Goal: Ask a question

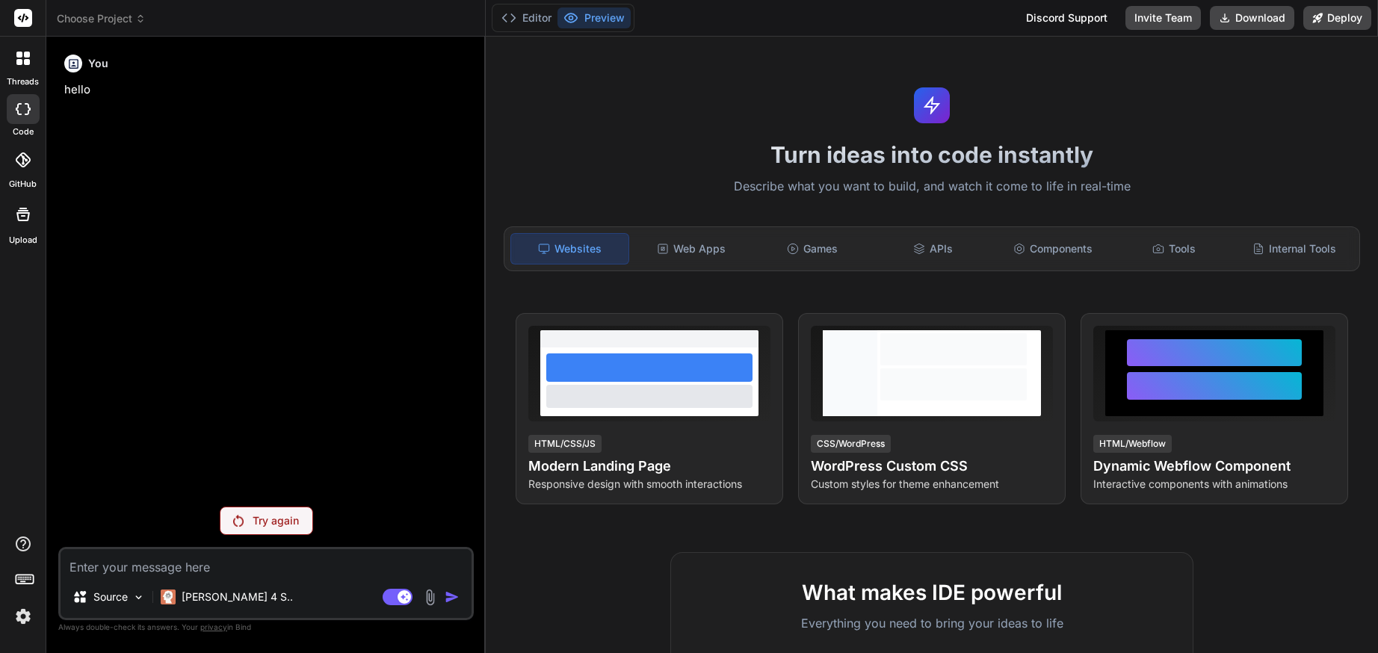
click at [262, 519] on p "Try again" at bounding box center [276, 520] width 46 height 15
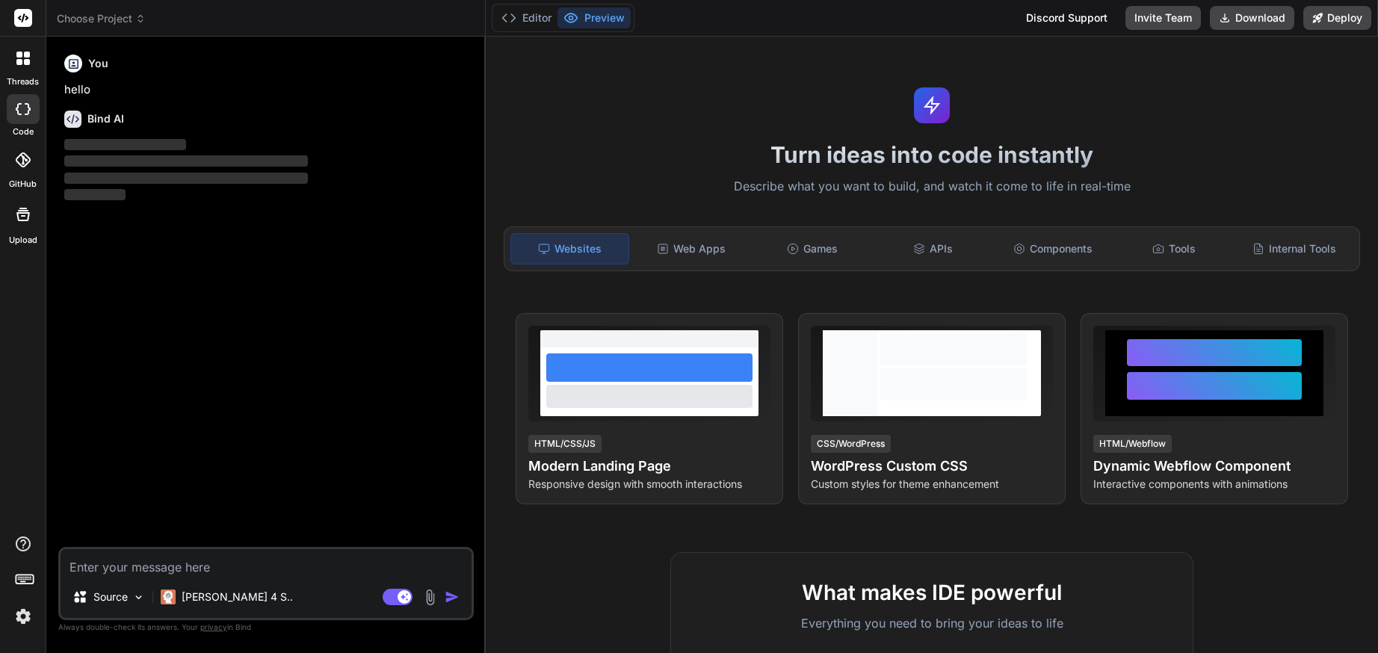
click at [22, 625] on img at bounding box center [22, 616] width 25 height 25
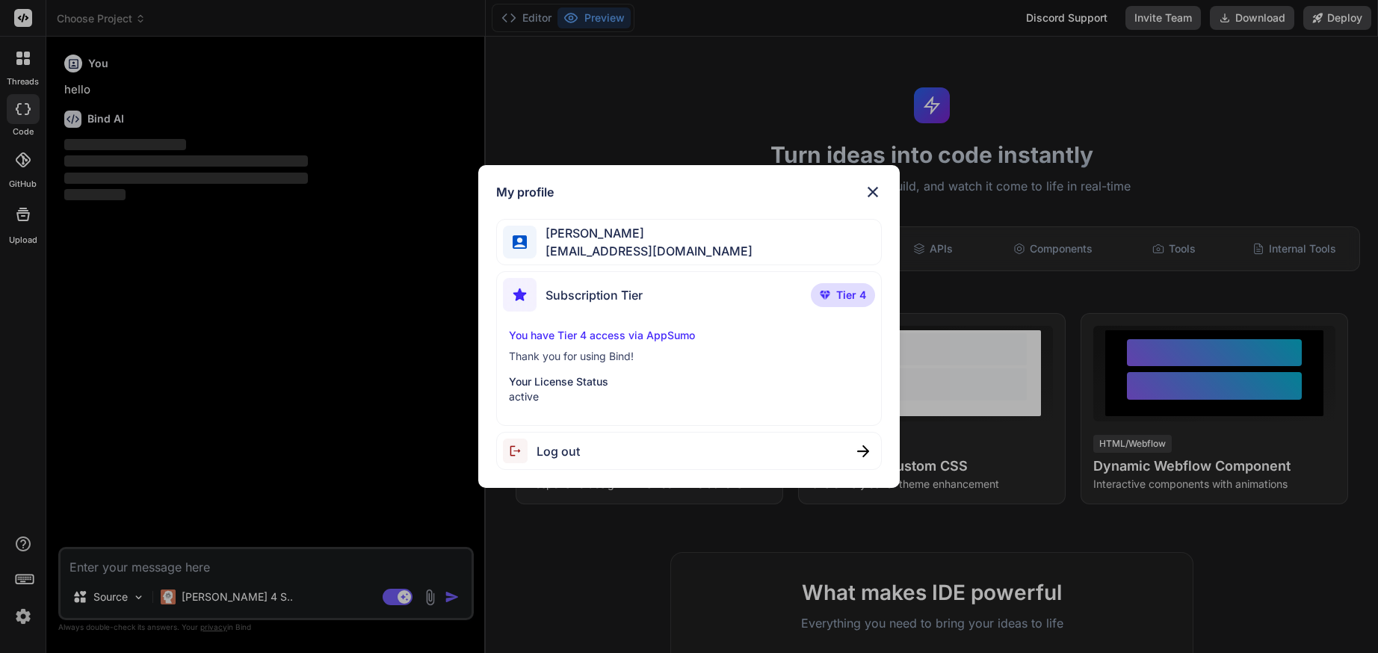
click at [872, 194] on img at bounding box center [873, 192] width 18 height 18
type textarea "x"
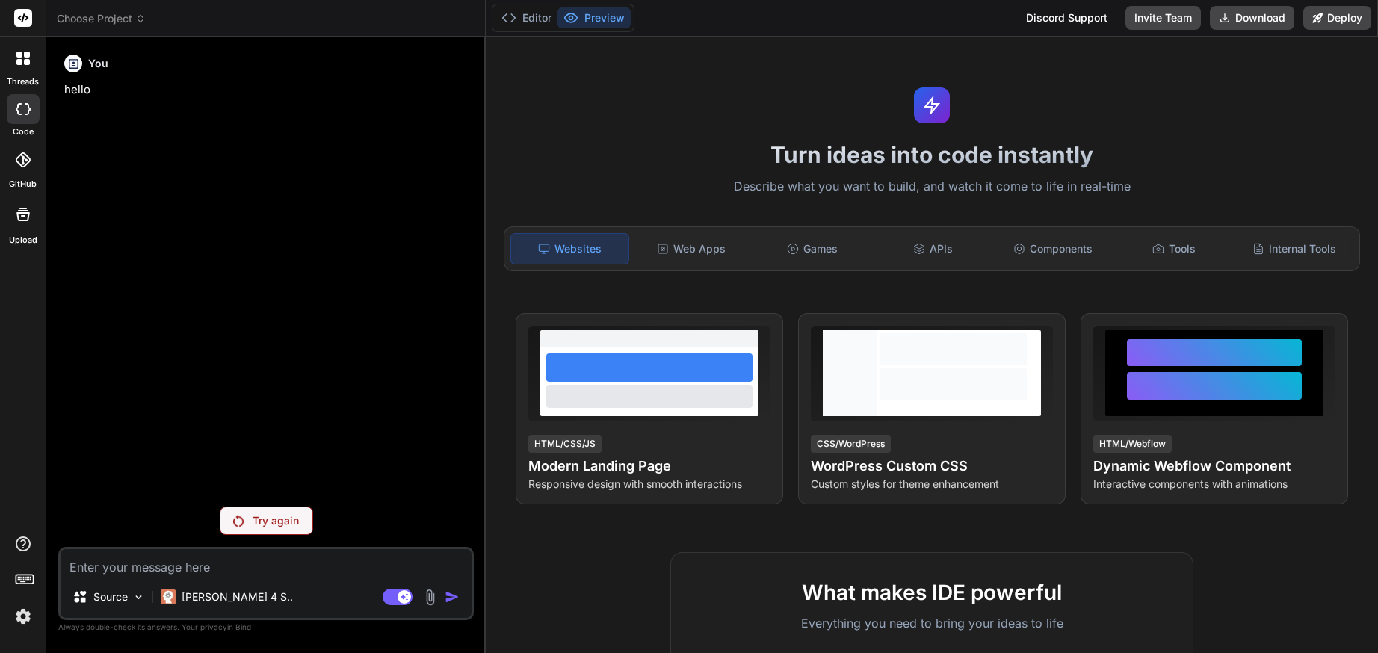
click at [22, 617] on img at bounding box center [22, 616] width 25 height 25
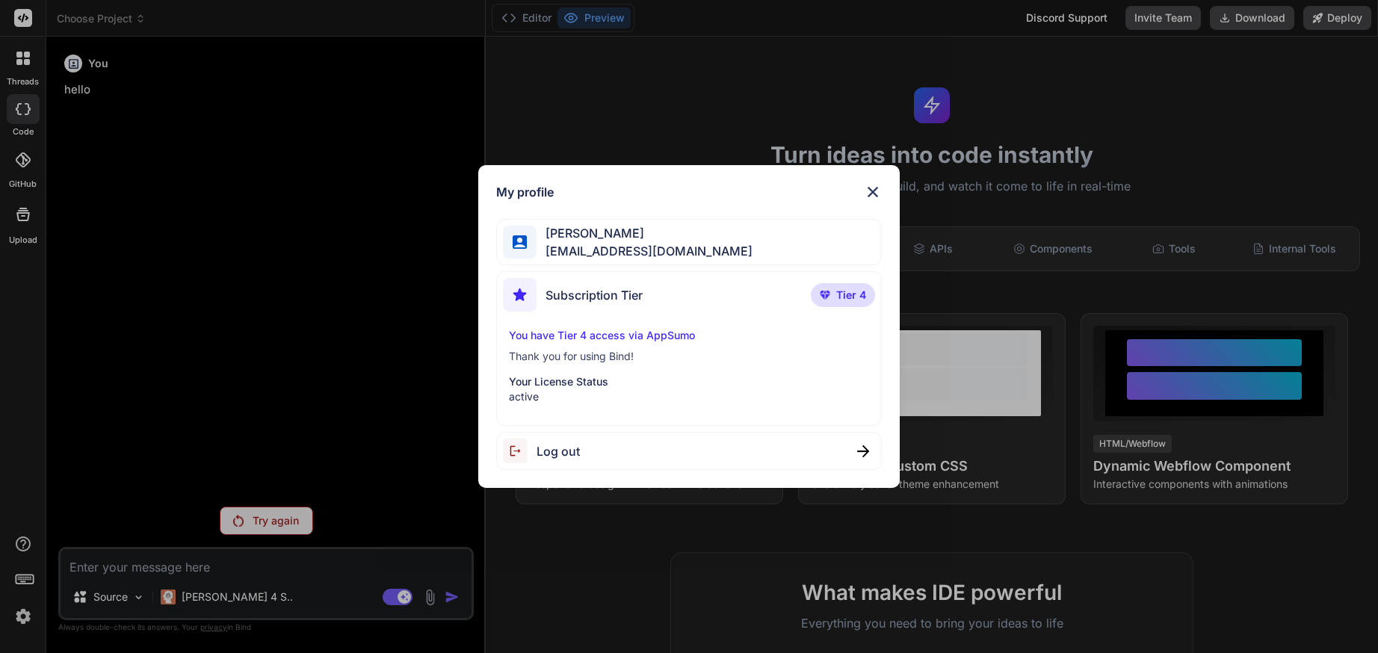
click at [870, 191] on img at bounding box center [873, 192] width 18 height 18
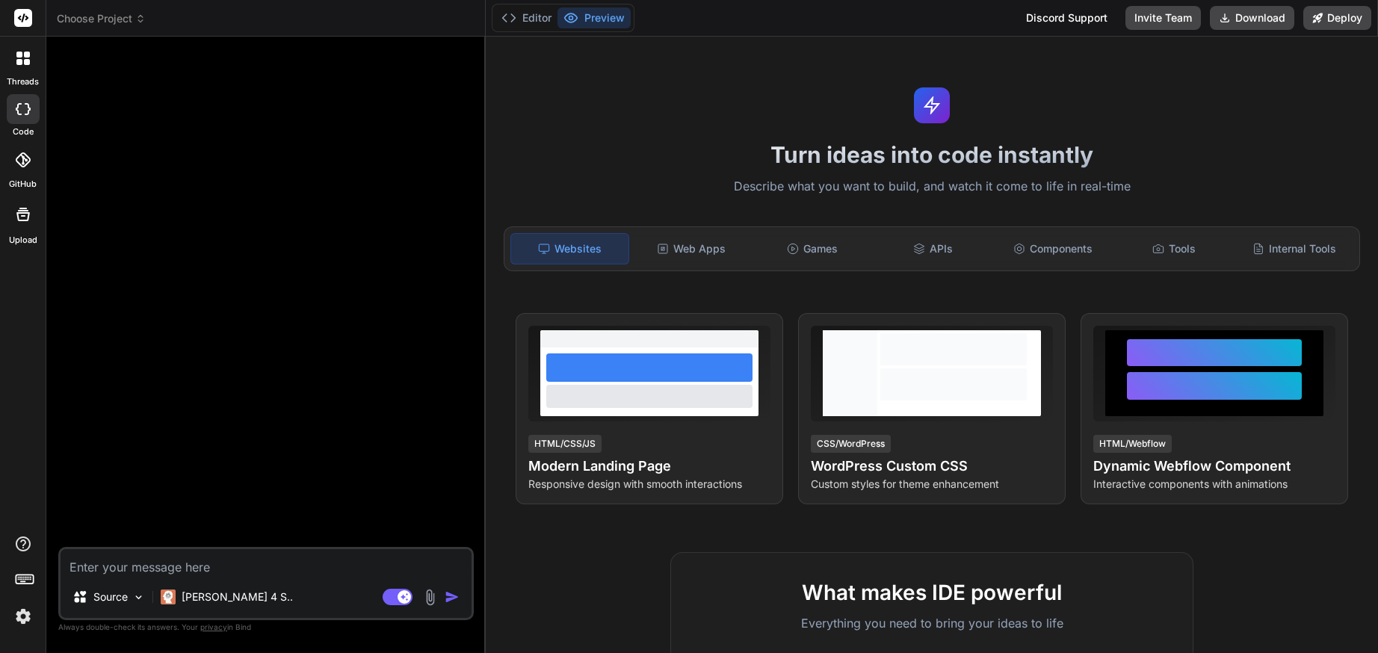
type textarea "x"
click at [23, 621] on img at bounding box center [22, 616] width 25 height 25
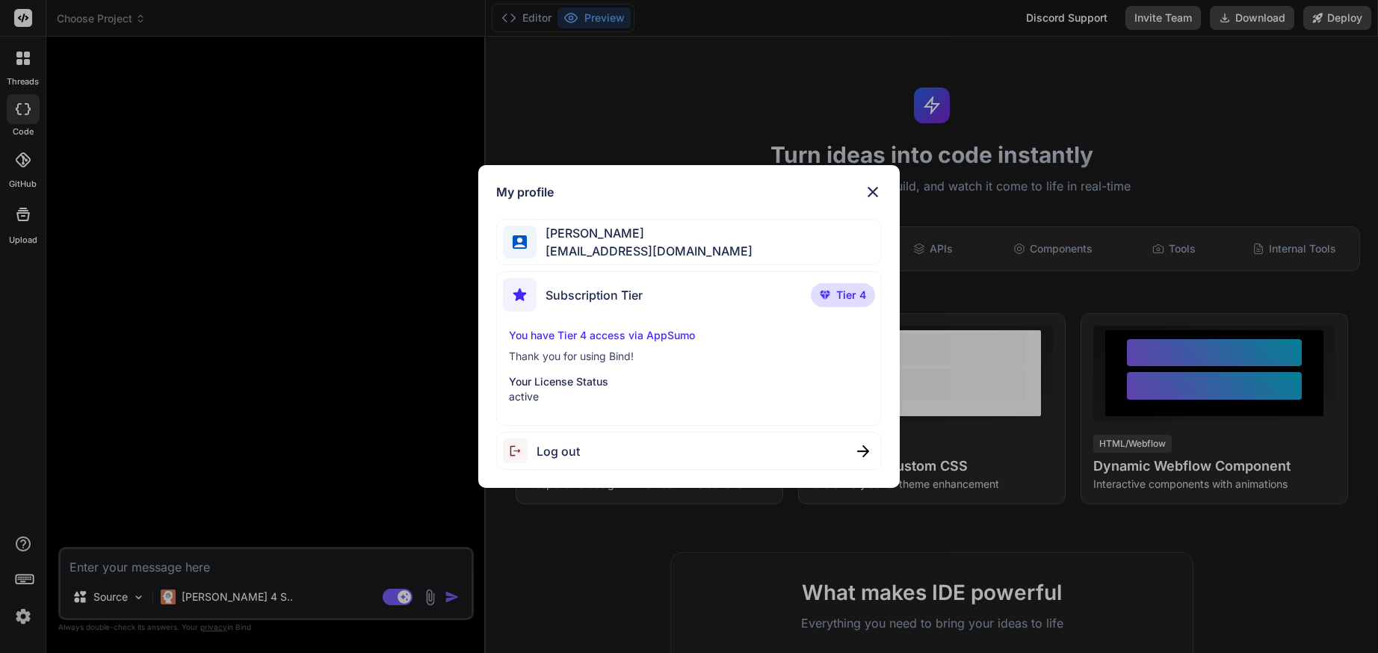
click at [874, 188] on img at bounding box center [873, 192] width 18 height 18
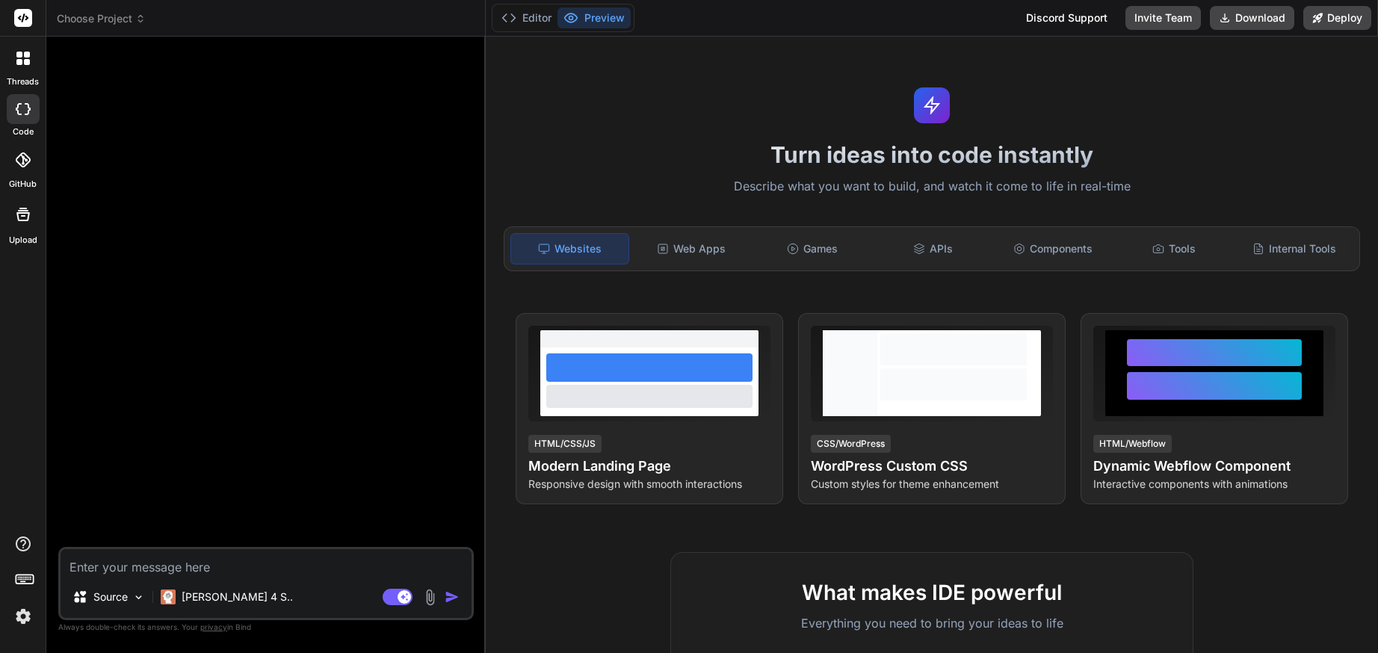
click at [25, 616] on img at bounding box center [22, 616] width 25 height 25
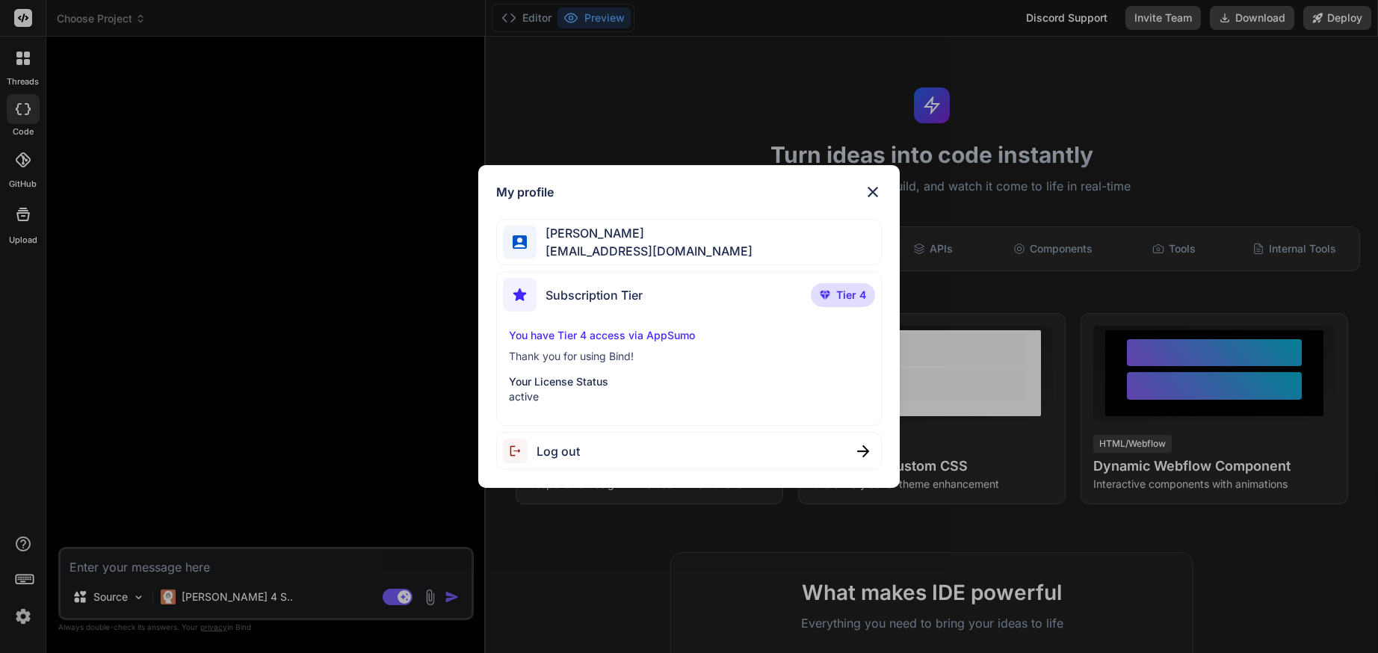
click at [874, 191] on img at bounding box center [873, 192] width 18 height 18
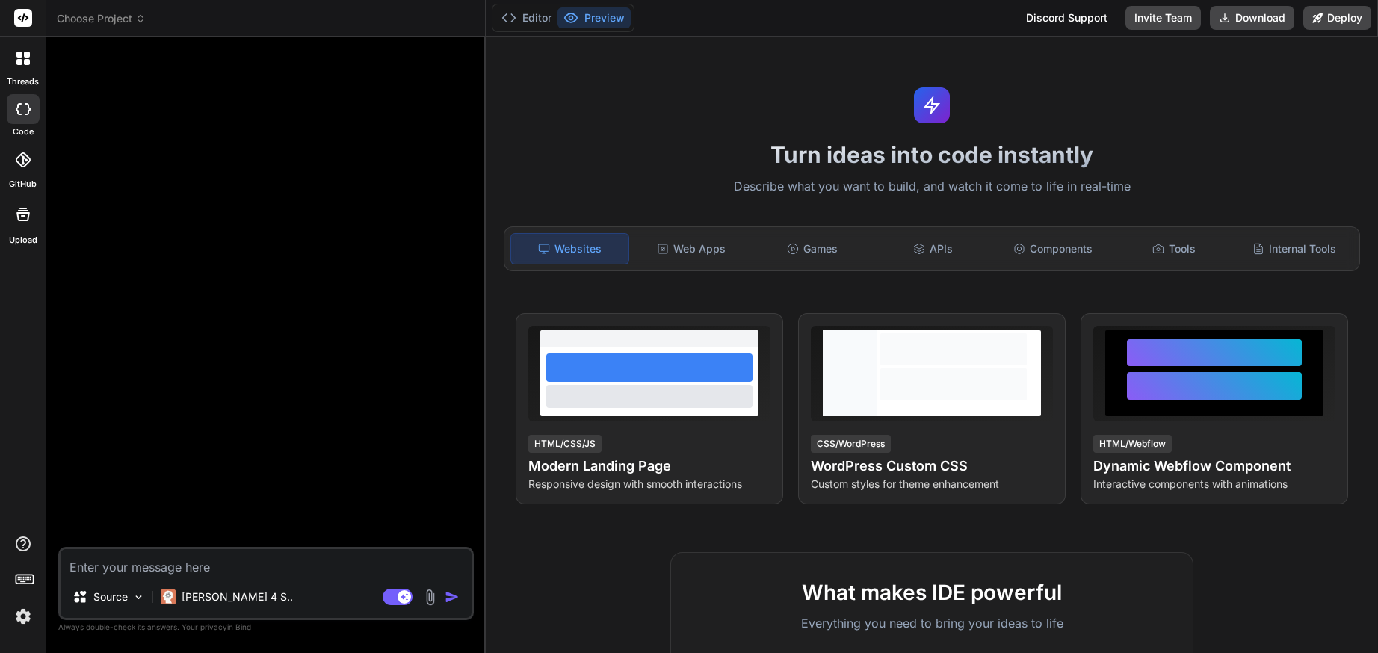
click at [13, 63] on div at bounding box center [22, 58] width 31 height 31
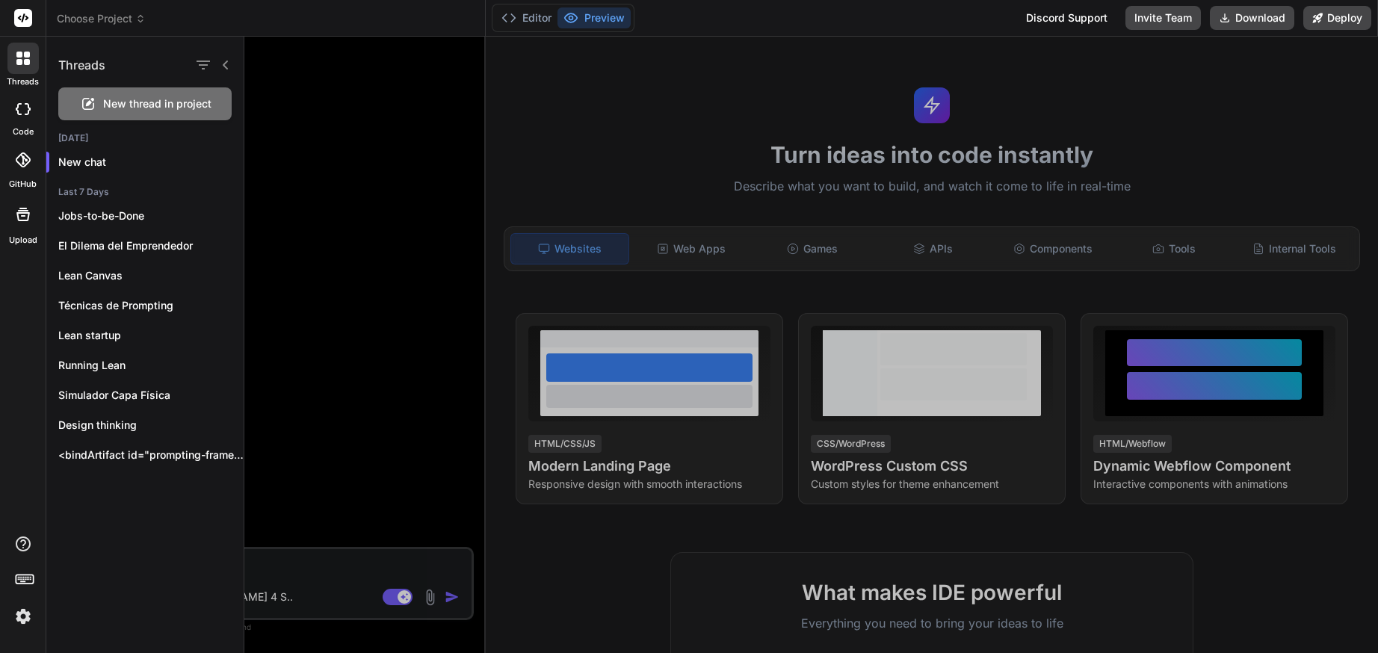
click at [345, 558] on div at bounding box center [811, 345] width 1134 height 617
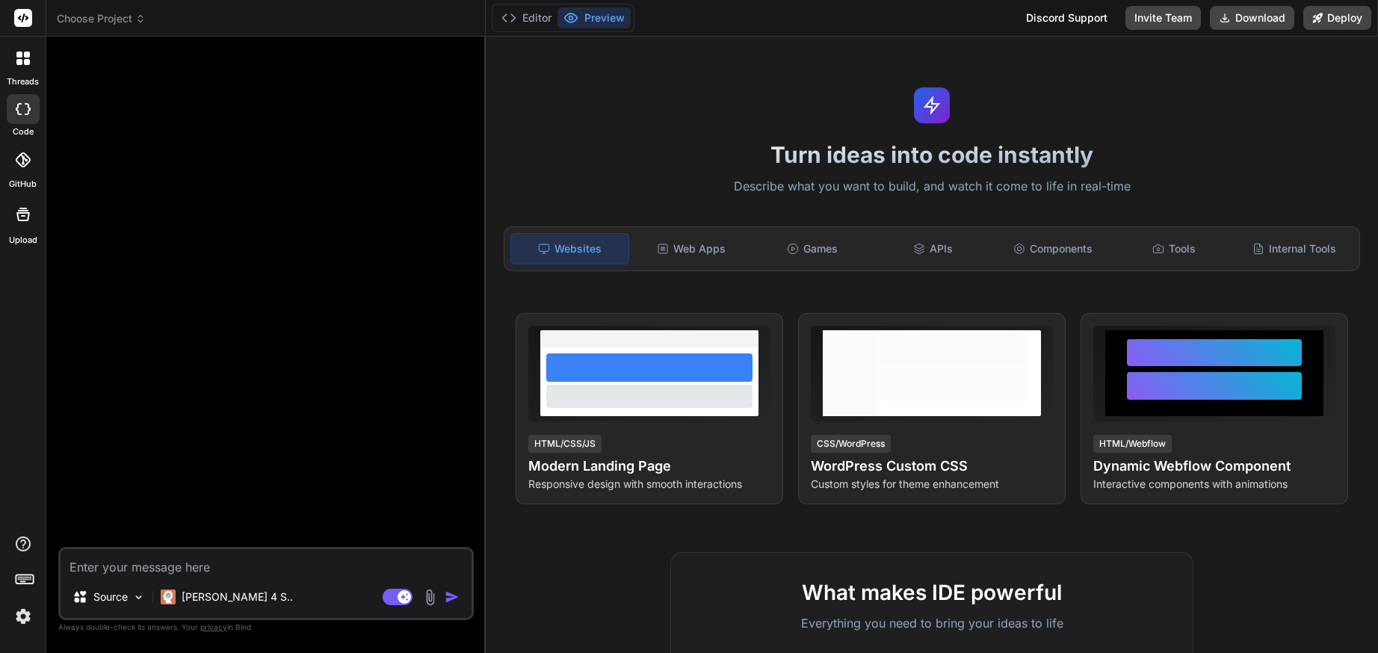
click at [344, 565] on textarea at bounding box center [266, 562] width 411 height 27
paste textarea "Estimada IA: A partir de este momento, asume el rol de un diseñador instruccion…"
type textarea "Estimada IA: A partir de este momento, asume el rol de un diseñador instruccion…"
type textarea "x"
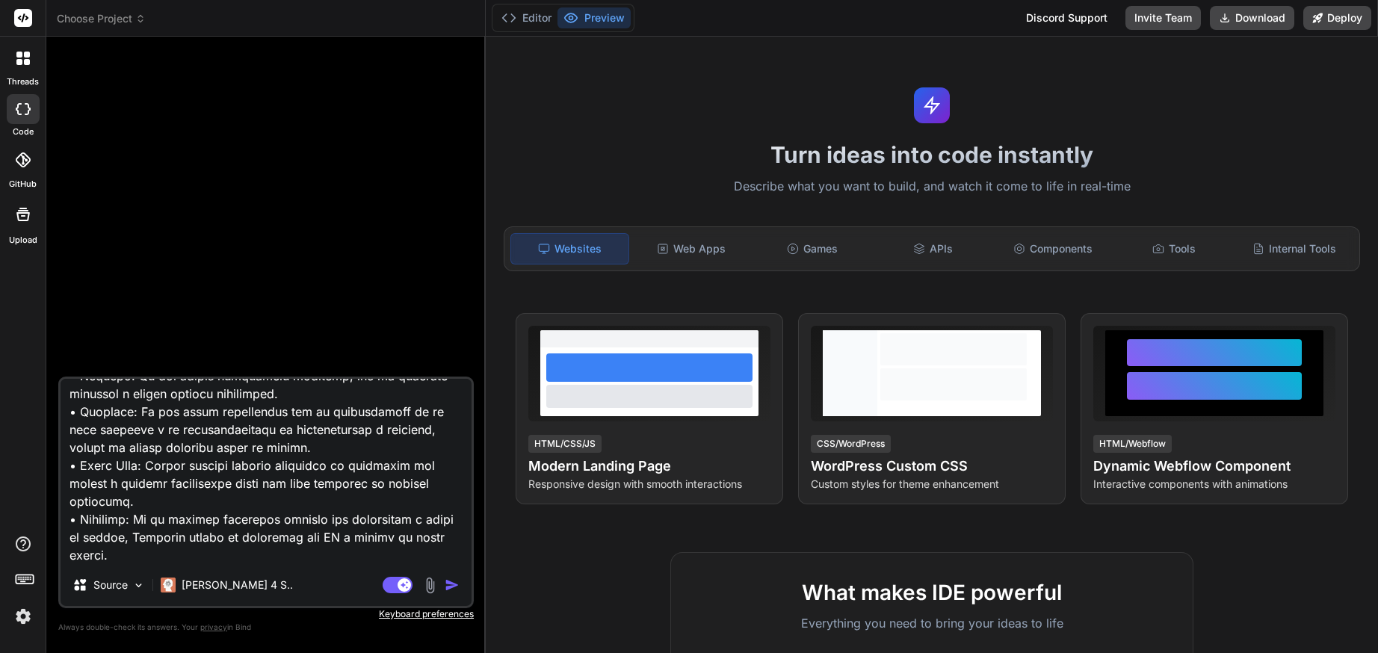
click at [160, 552] on textarea at bounding box center [266, 471] width 411 height 185
paste textarea "*Segundo Subtitulo*: Facilitador: Walter Cueva Chávez **Fondo**: Gradiente blan…"
type textarea "Estimada IA: A partir de este momento, asume el rol de un diseñador instruccion…"
type textarea "x"
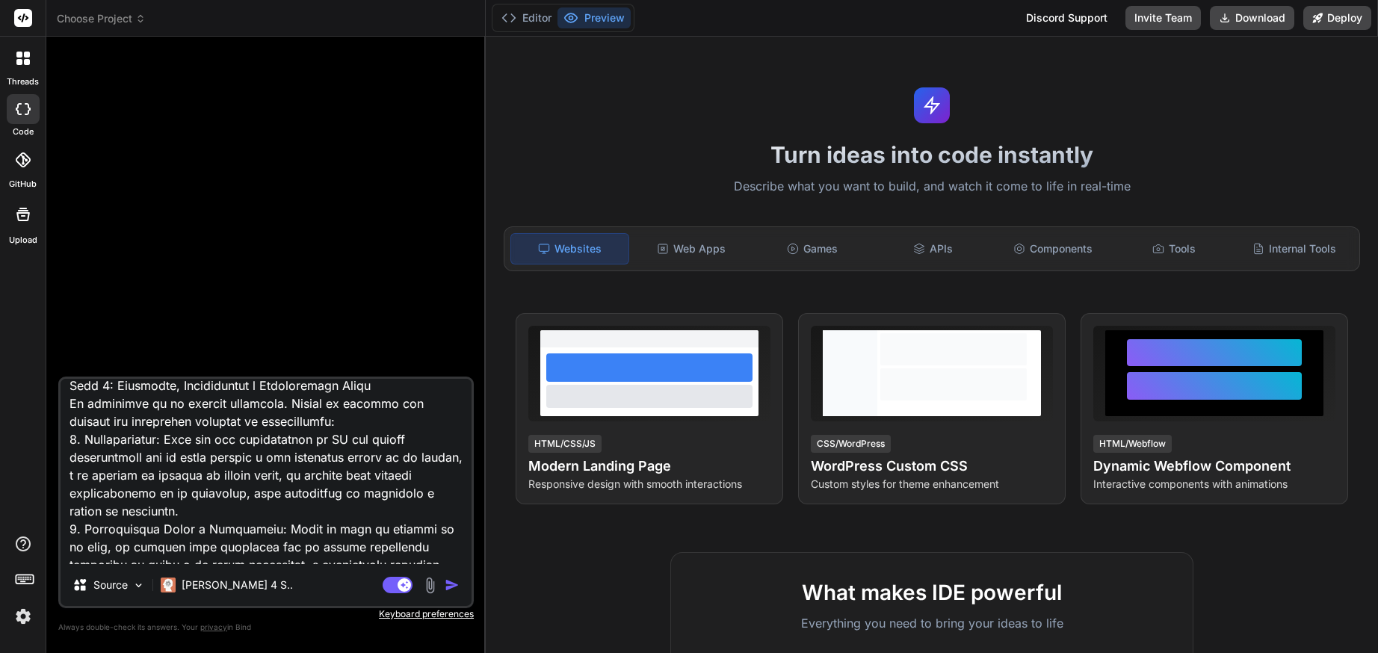
scroll to position [871, 0]
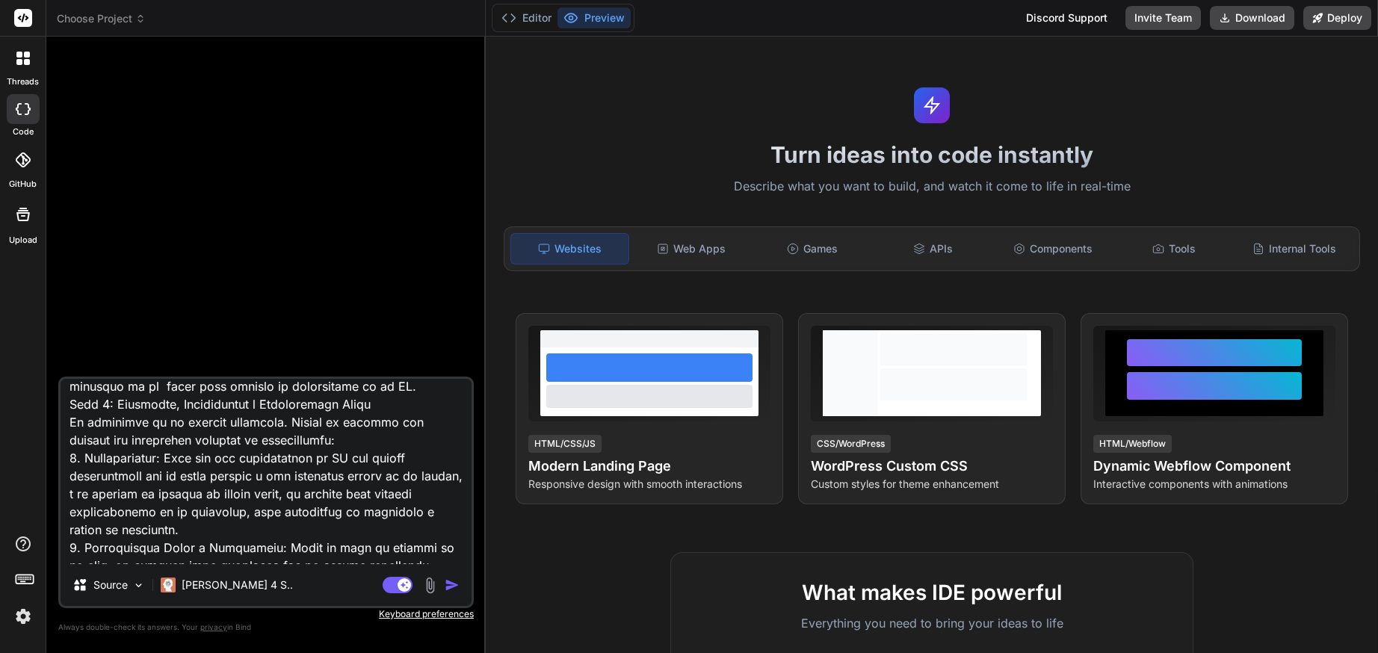
type textarea "Estimada IA: A partir de este momento, asume el rol de un diseñador instruccion…"
click at [450, 587] on img "button" at bounding box center [452, 585] width 15 height 15
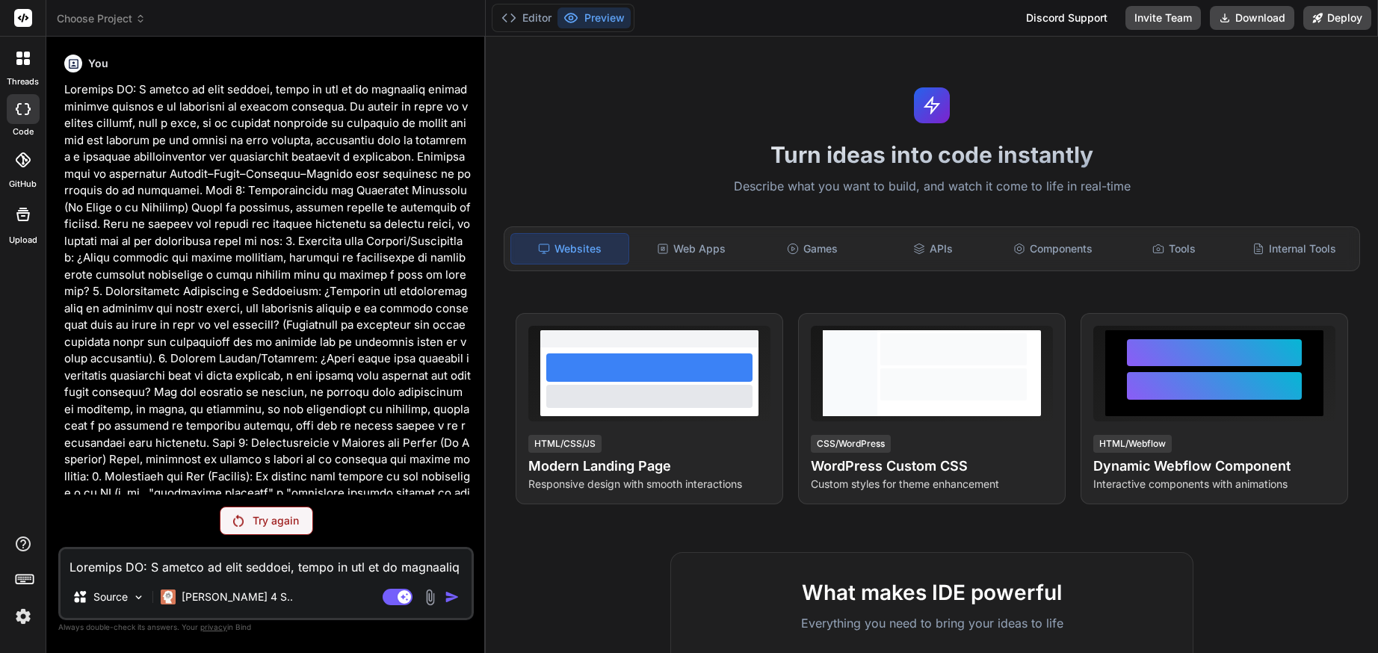
click at [251, 531] on div "Try again" at bounding box center [266, 521] width 93 height 28
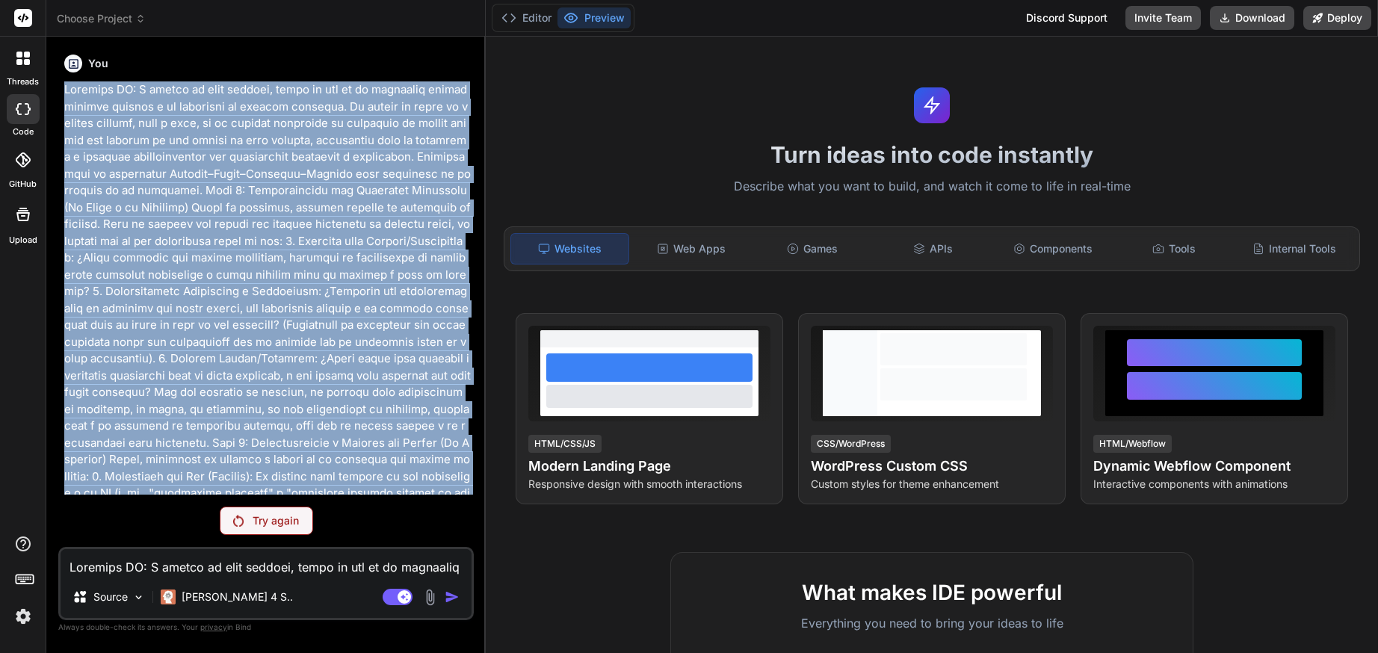
drag, startPoint x: 98, startPoint y: 496, endPoint x: 52, endPoint y: 93, distance: 405.4
click at [52, 93] on div "Bind AI Web Search Created with Pixso. Code Generator You Try again Source Clau…" at bounding box center [265, 345] width 439 height 616
copy p "Estimada IA: A partir de este momento, asume el rol de un diseñador instruccion…"
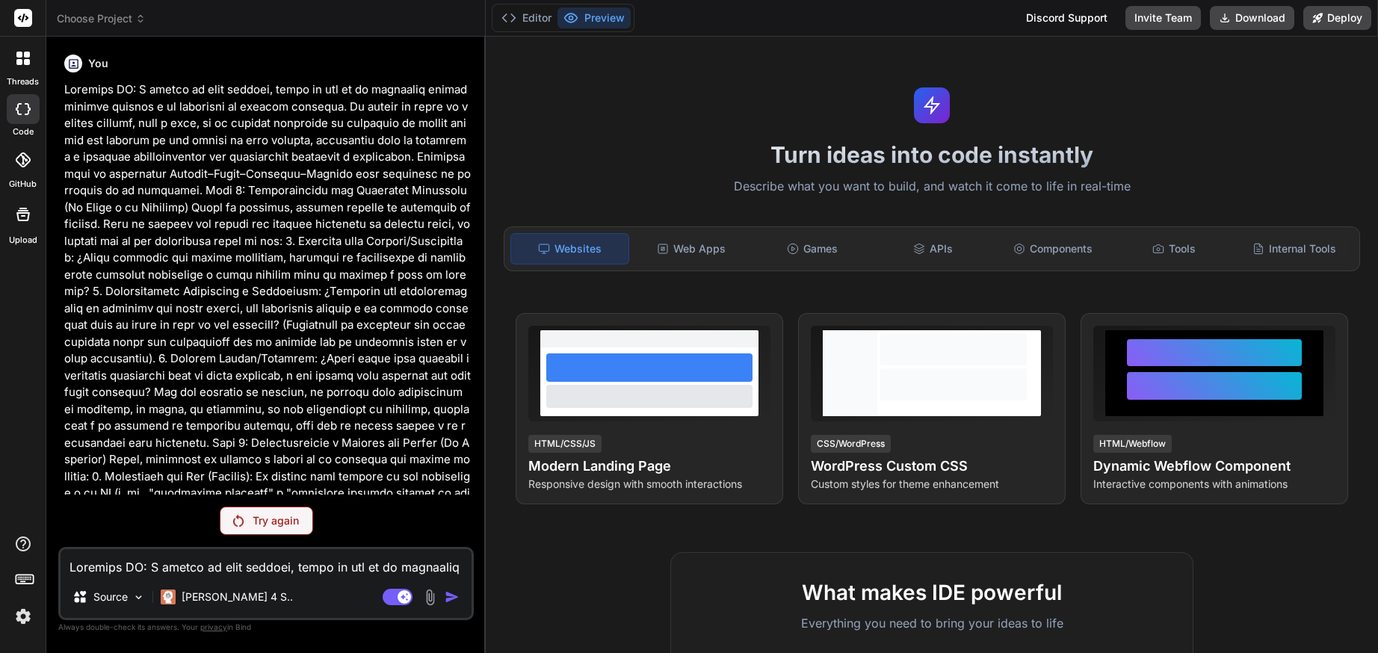
click at [27, 44] on div at bounding box center [22, 58] width 31 height 31
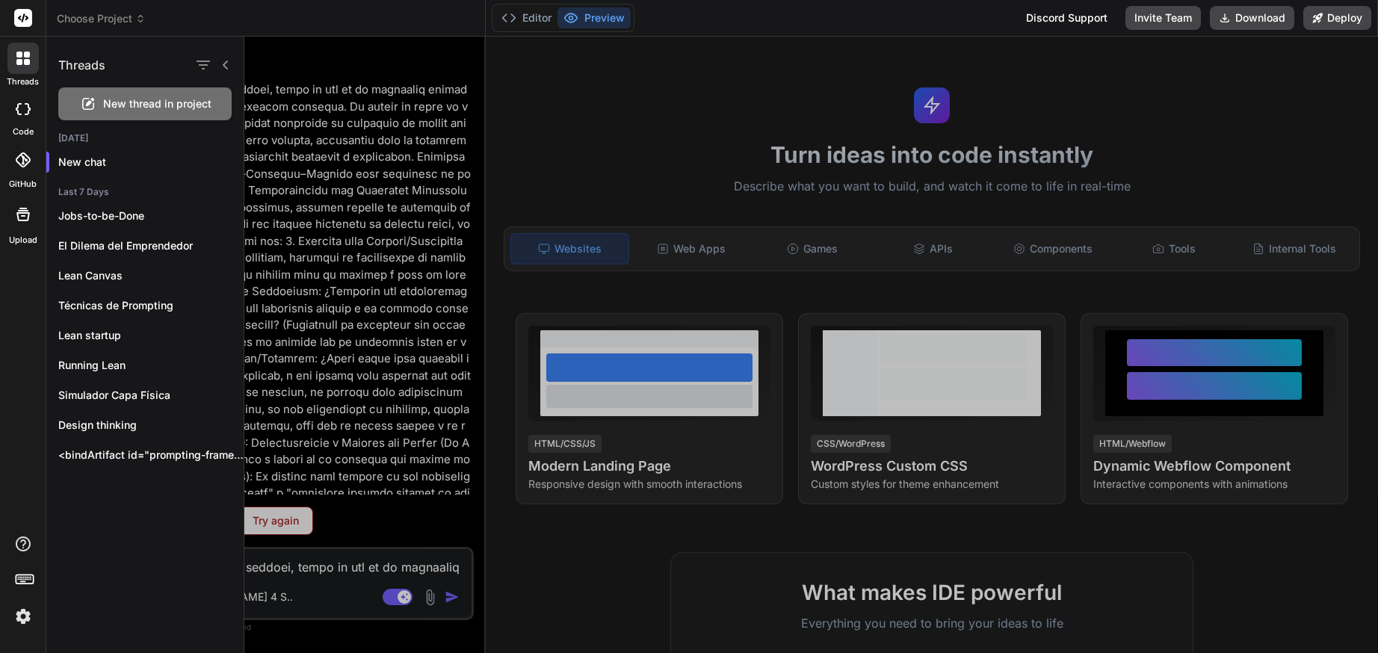
click at [141, 104] on span "New thread in project" at bounding box center [157, 103] width 108 height 15
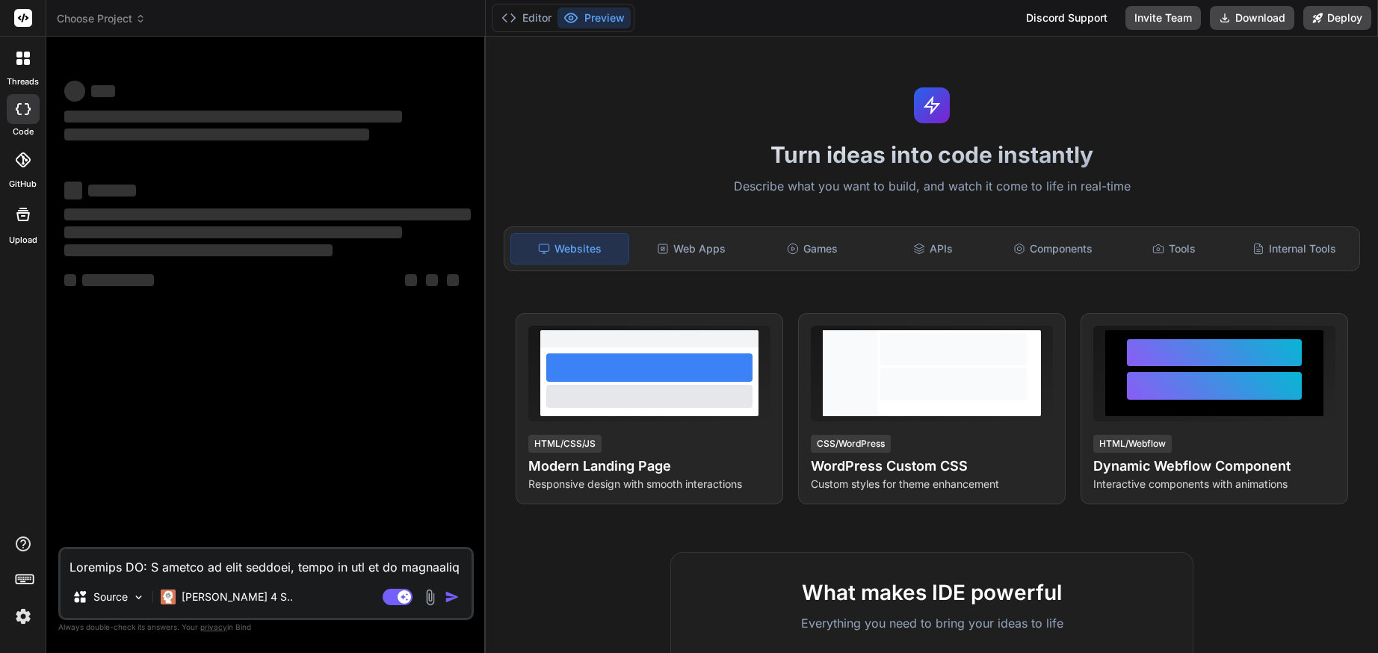
type textarea "x"
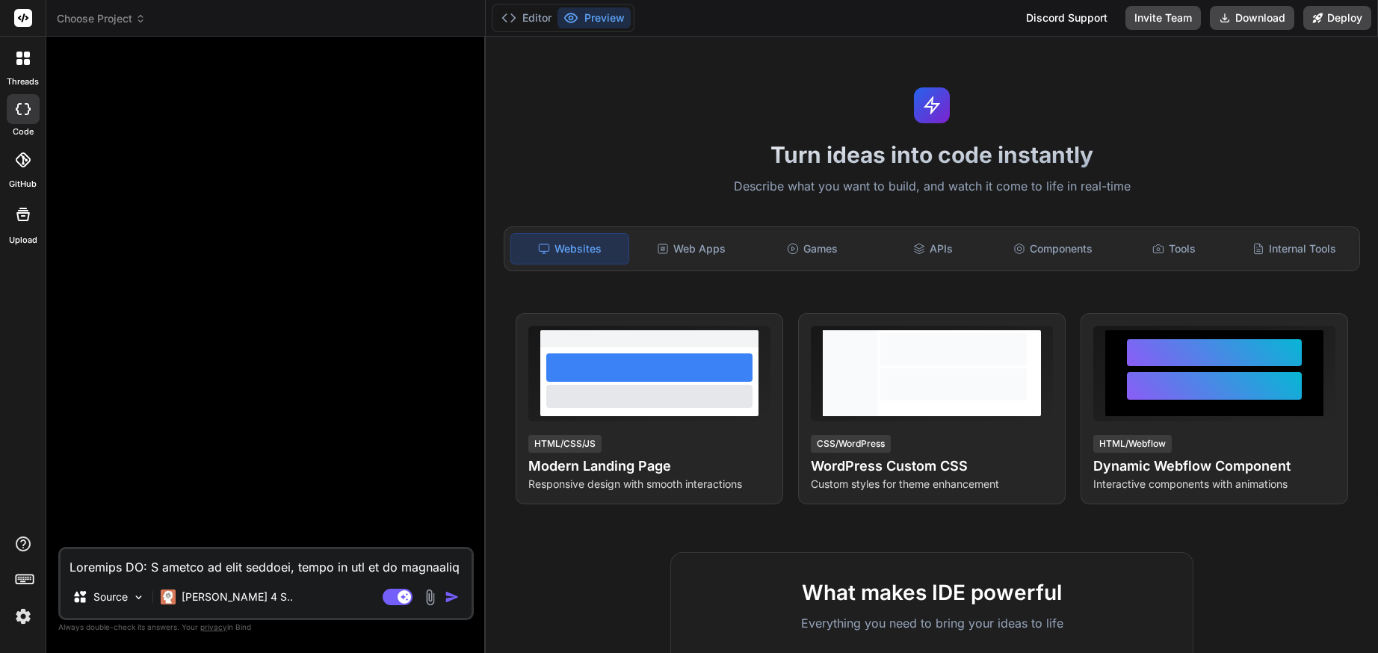
click at [195, 557] on textarea at bounding box center [266, 562] width 411 height 27
paste textarea "Estimada IA: A partir de este momento, asume el rol de un diseñador instruccion…"
type textarea "Estimada IA: A partir de este momento, asume el rol de un diseñador instruccion…"
type textarea "x"
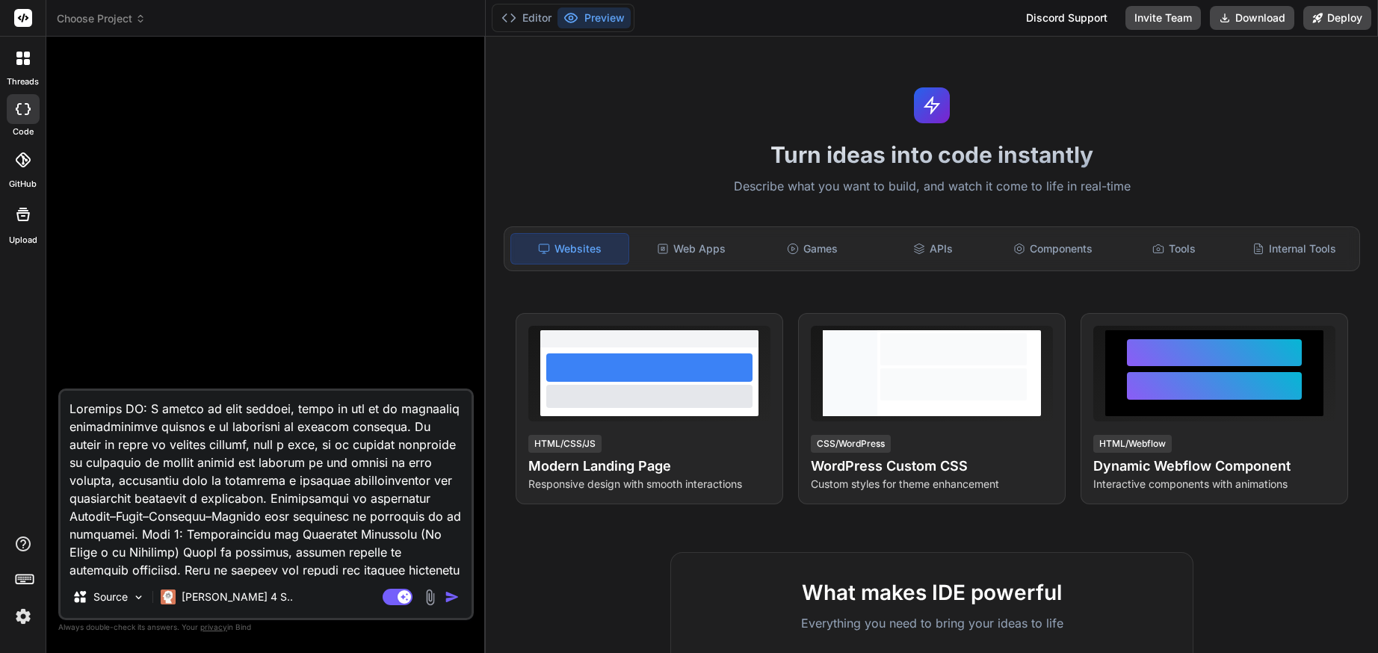
scroll to position [1293, 0]
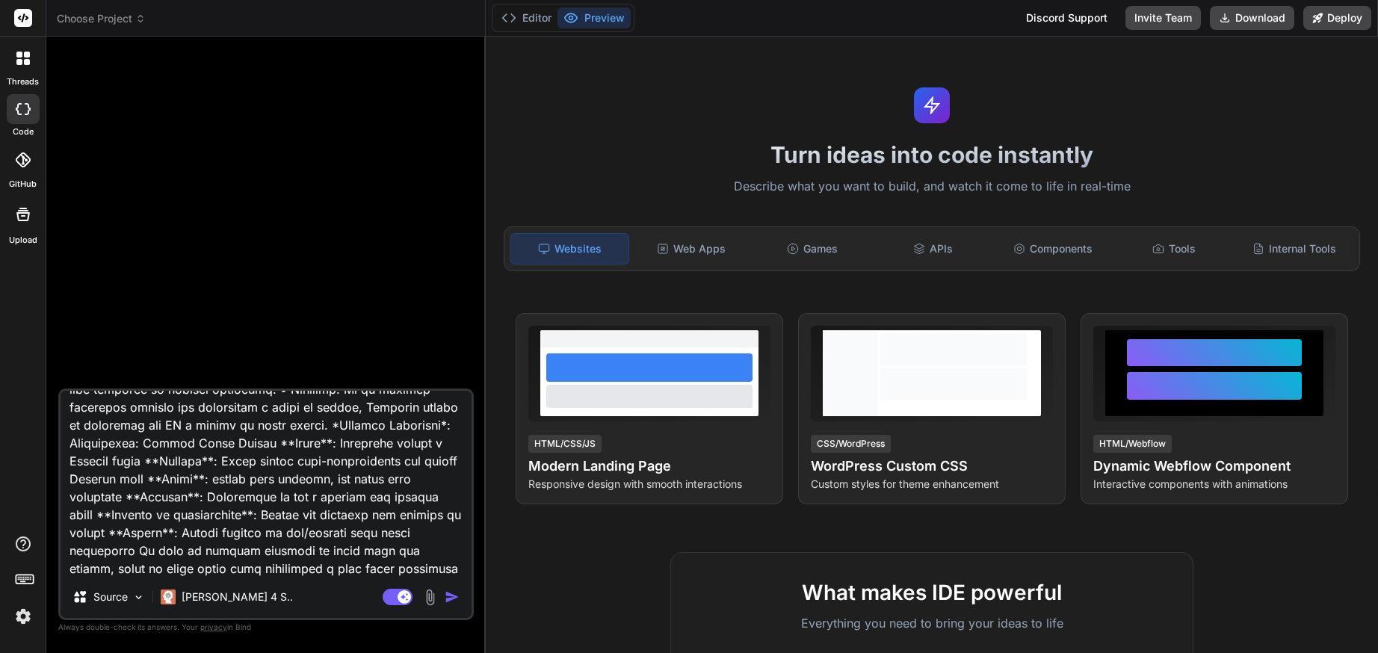
type textarea "Estimada IA: A partir de este momento, asume el rol de un diseñador instruccion…"
click at [447, 595] on img "button" at bounding box center [452, 597] width 15 height 15
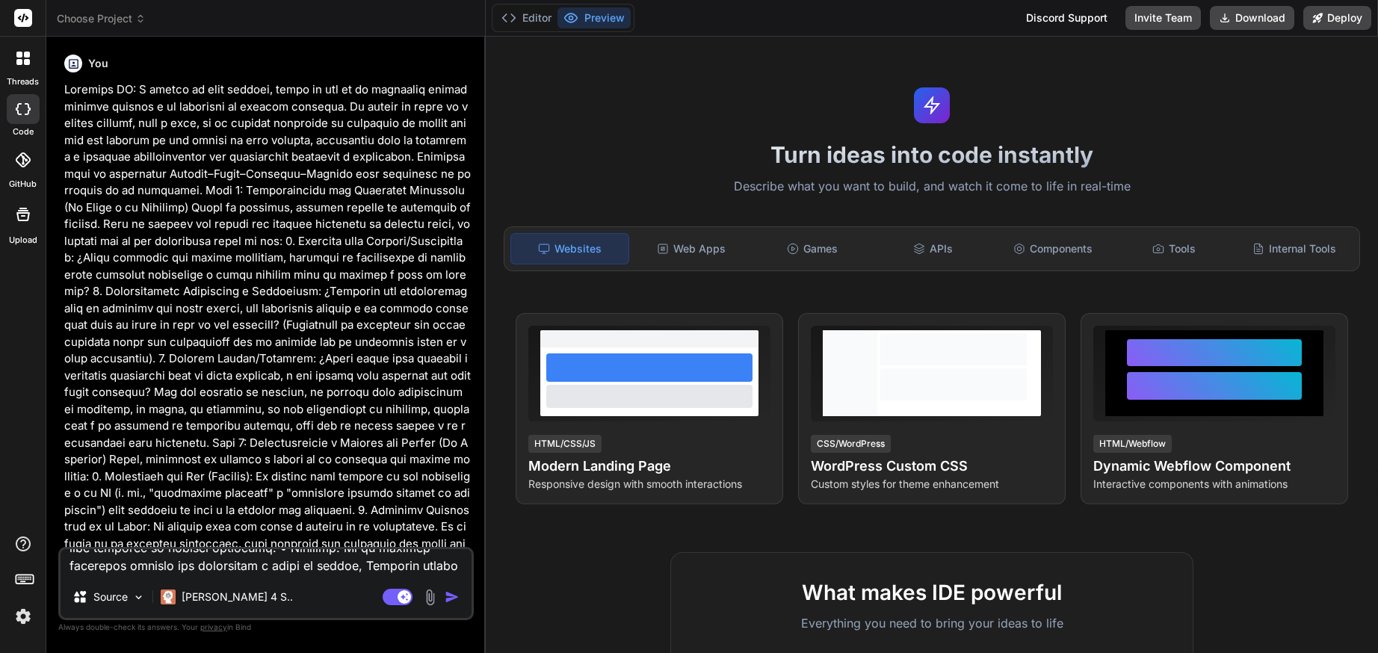
scroll to position [0, 0]
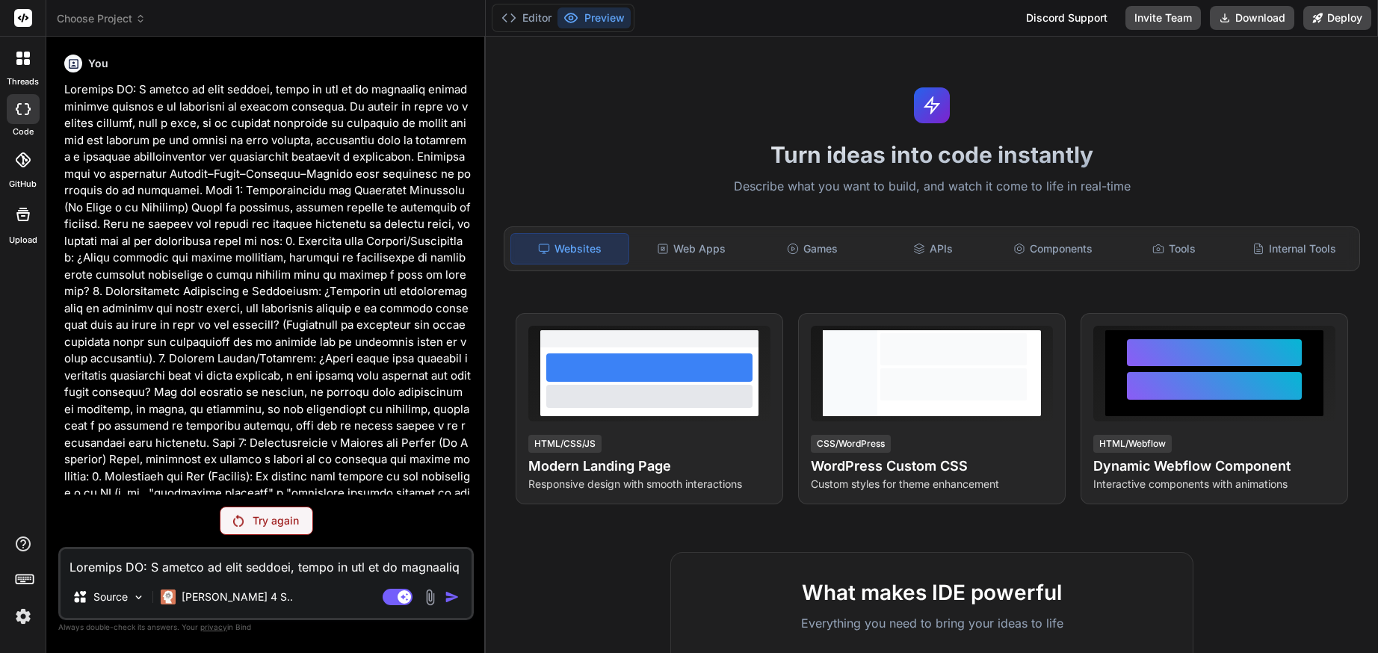
click at [30, 107] on icon at bounding box center [23, 109] width 15 height 12
drag, startPoint x: 209, startPoint y: 366, endPoint x: 114, endPoint y: 255, distance: 145.8
click at [22, 42] on div "threads" at bounding box center [23, 63] width 46 height 52
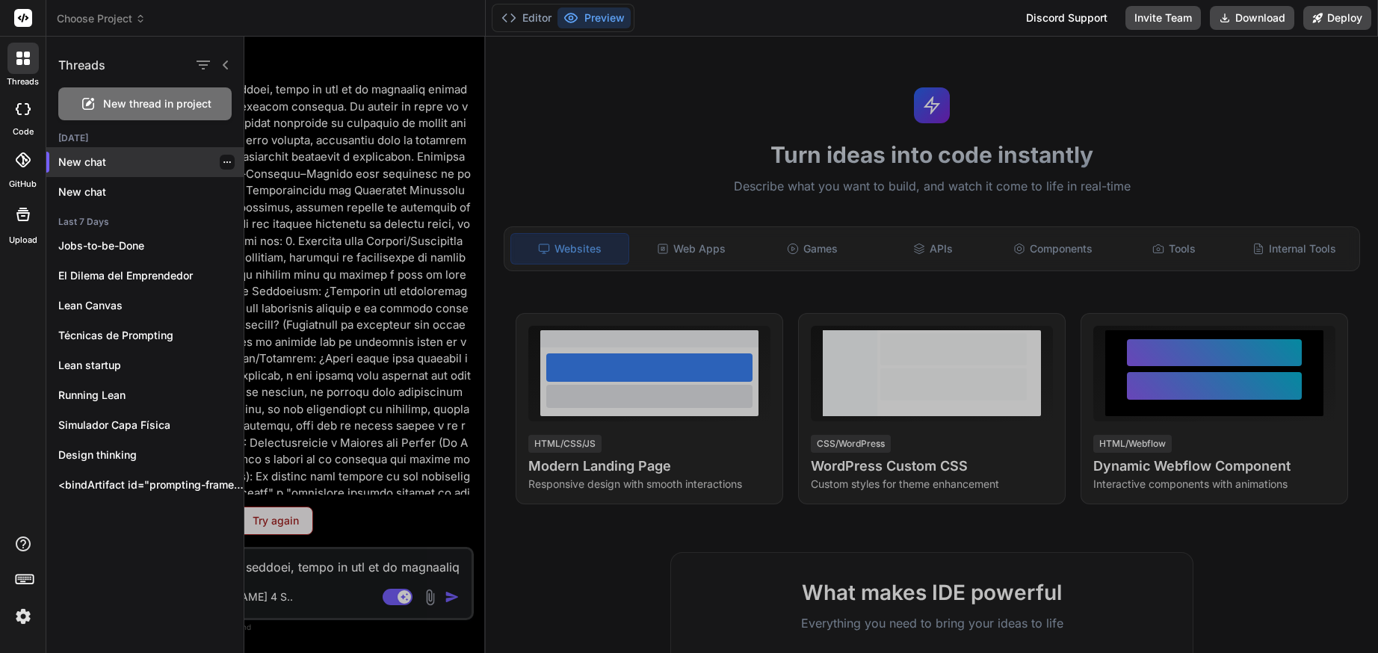
click at [223, 164] on icon "button" at bounding box center [227, 162] width 9 height 9
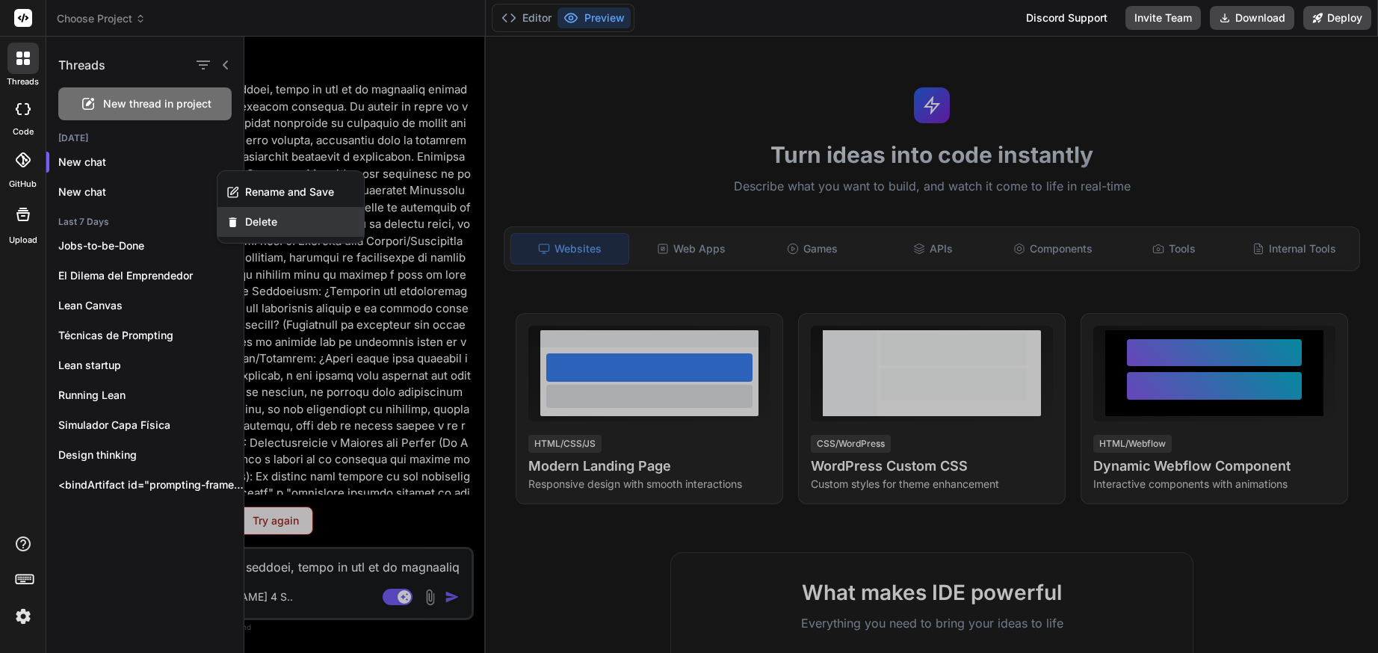
click at [268, 217] on span "Delete" at bounding box center [261, 222] width 32 height 15
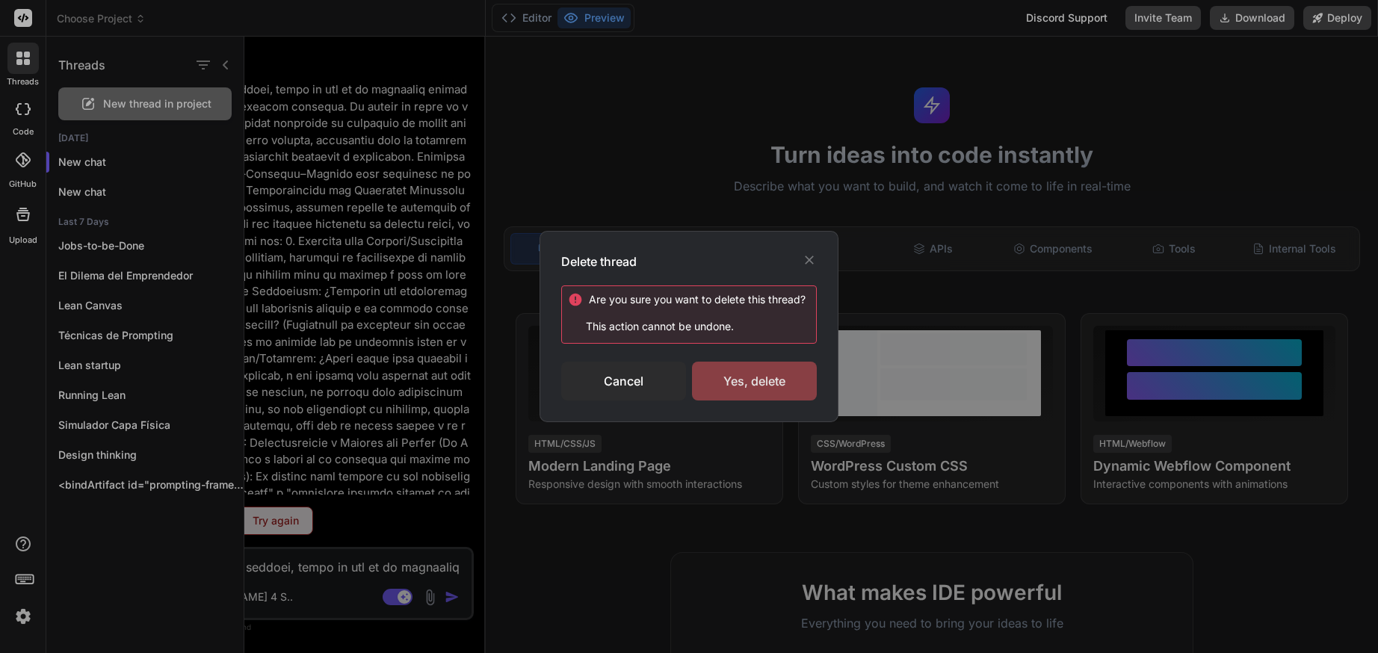
click at [752, 374] on div "Yes, delete" at bounding box center [754, 381] width 125 height 39
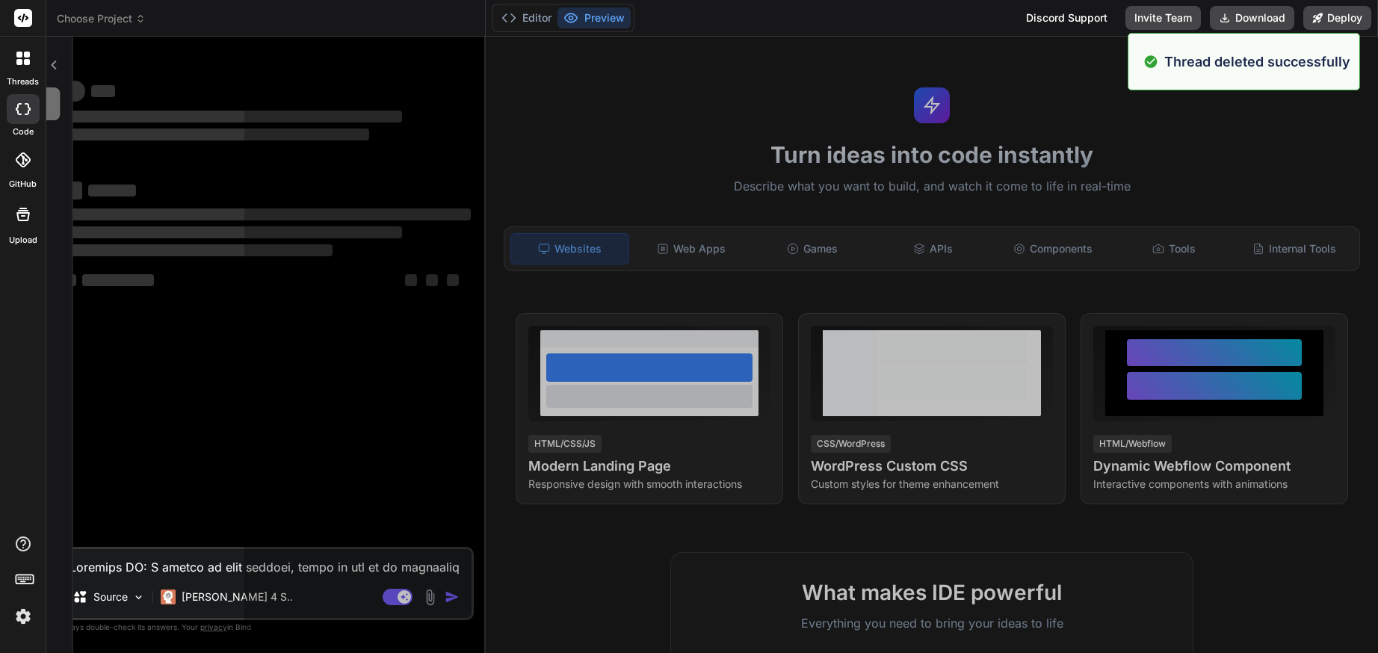
scroll to position [28, 0]
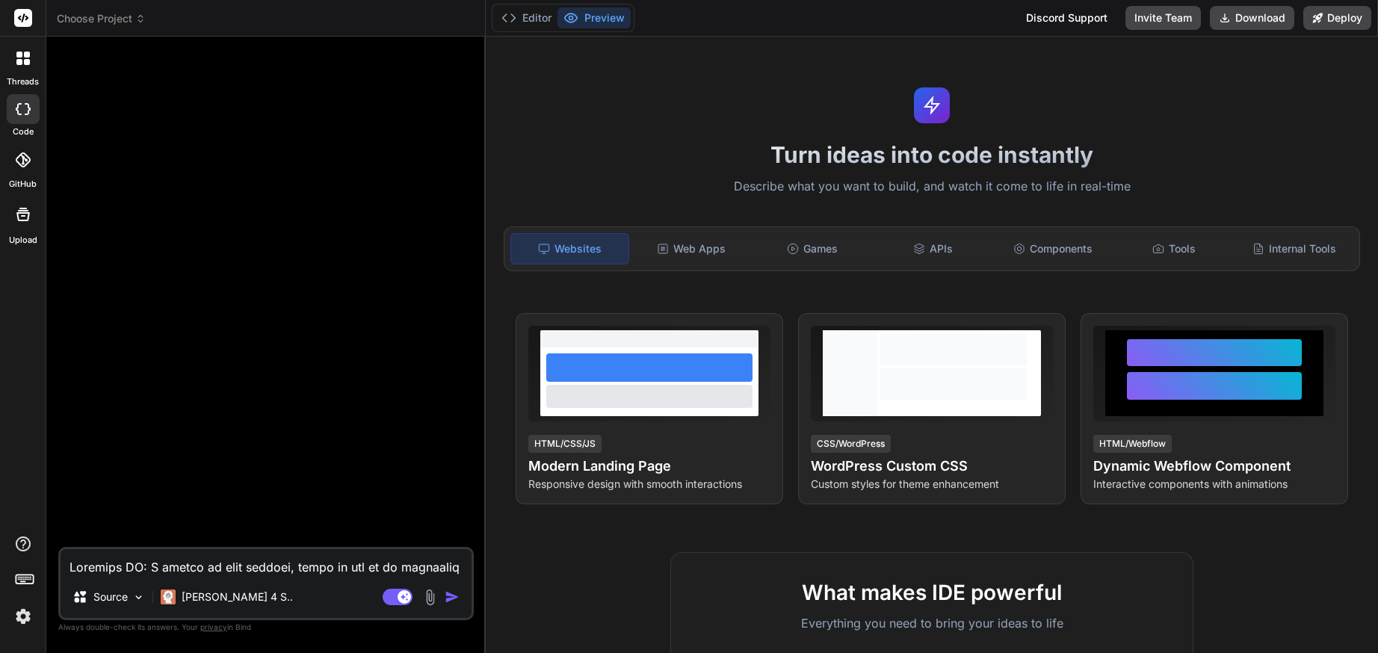
click at [28, 73] on div at bounding box center [22, 58] width 31 height 31
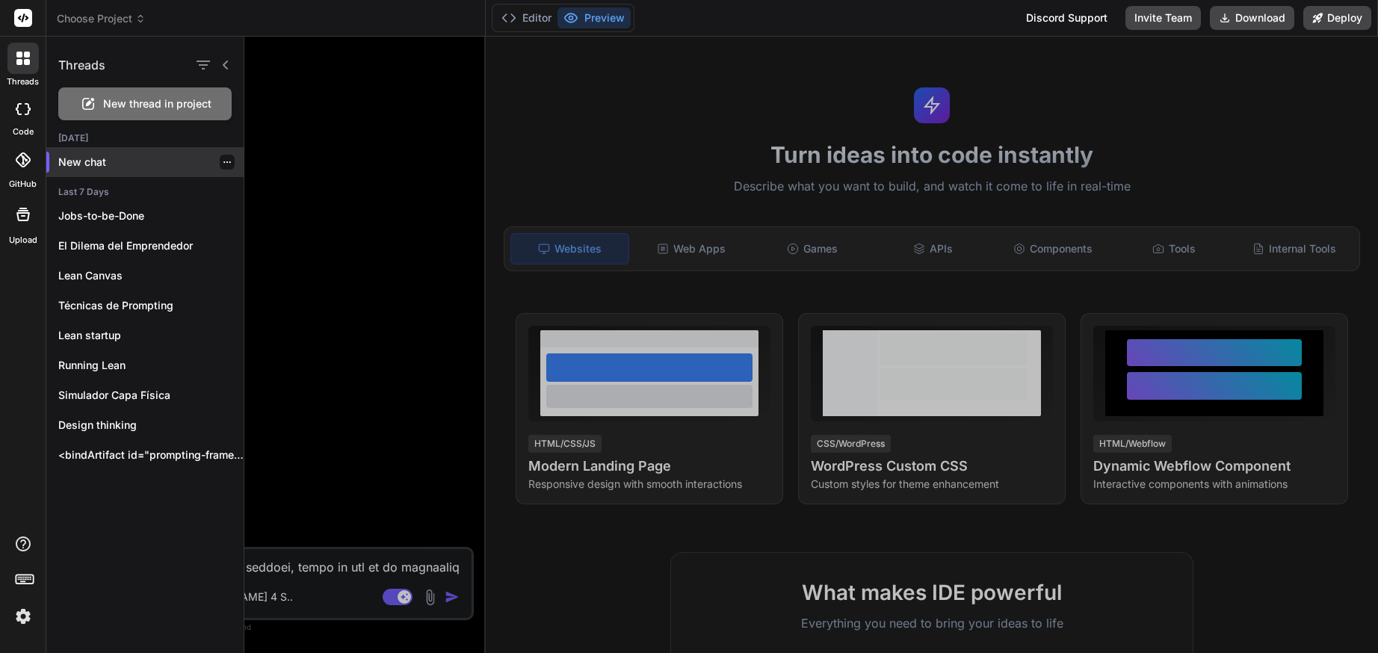
click at [220, 168] on div at bounding box center [227, 162] width 15 height 15
click at [222, 168] on div at bounding box center [227, 162] width 15 height 15
click at [221, 167] on div at bounding box center [227, 162] width 15 height 15
click at [224, 161] on icon "button" at bounding box center [227, 162] width 9 height 9
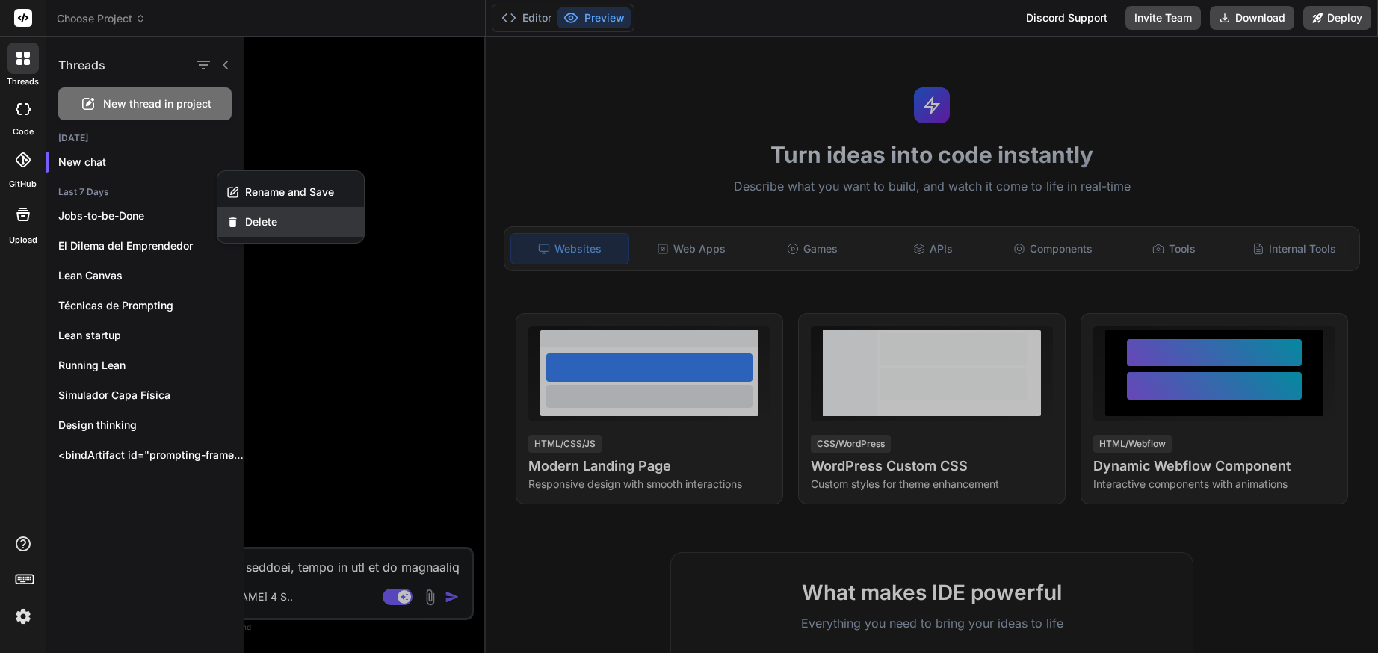
click at [270, 212] on div "Delete" at bounding box center [290, 222] width 146 height 30
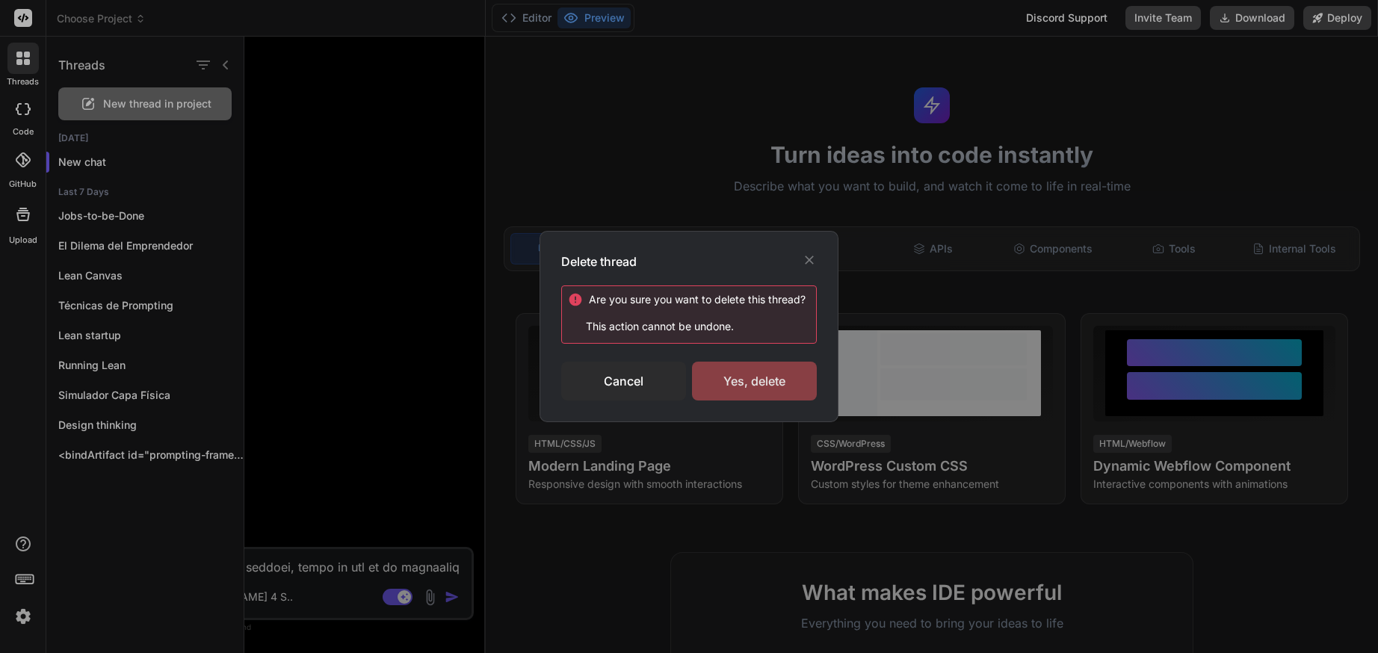
click at [721, 375] on div "Yes, delete" at bounding box center [754, 381] width 125 height 39
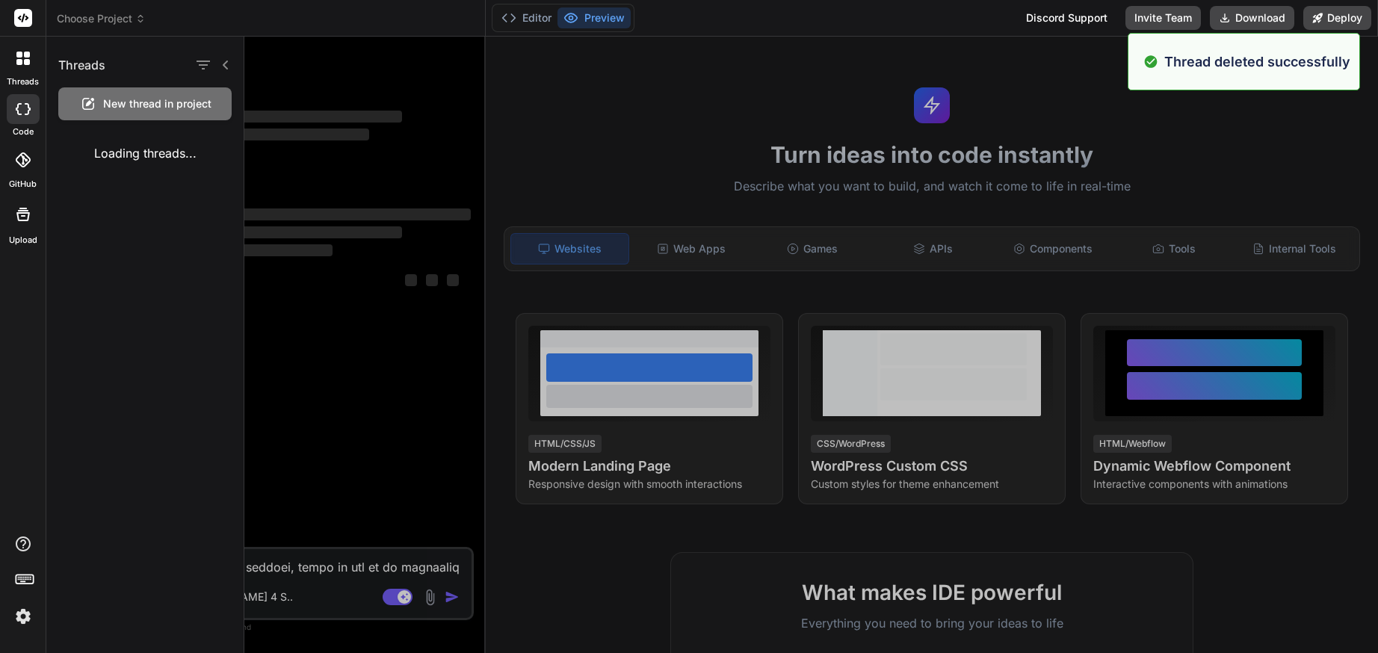
scroll to position [85, 0]
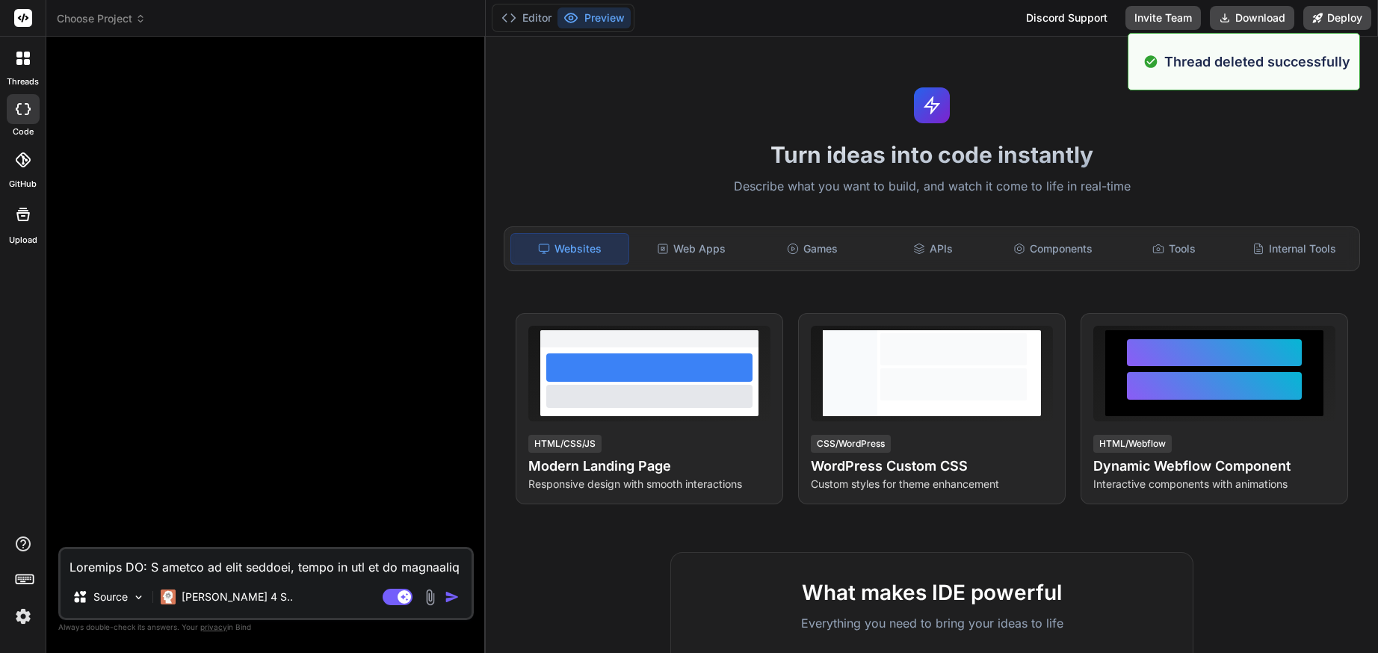
type textarea "x"
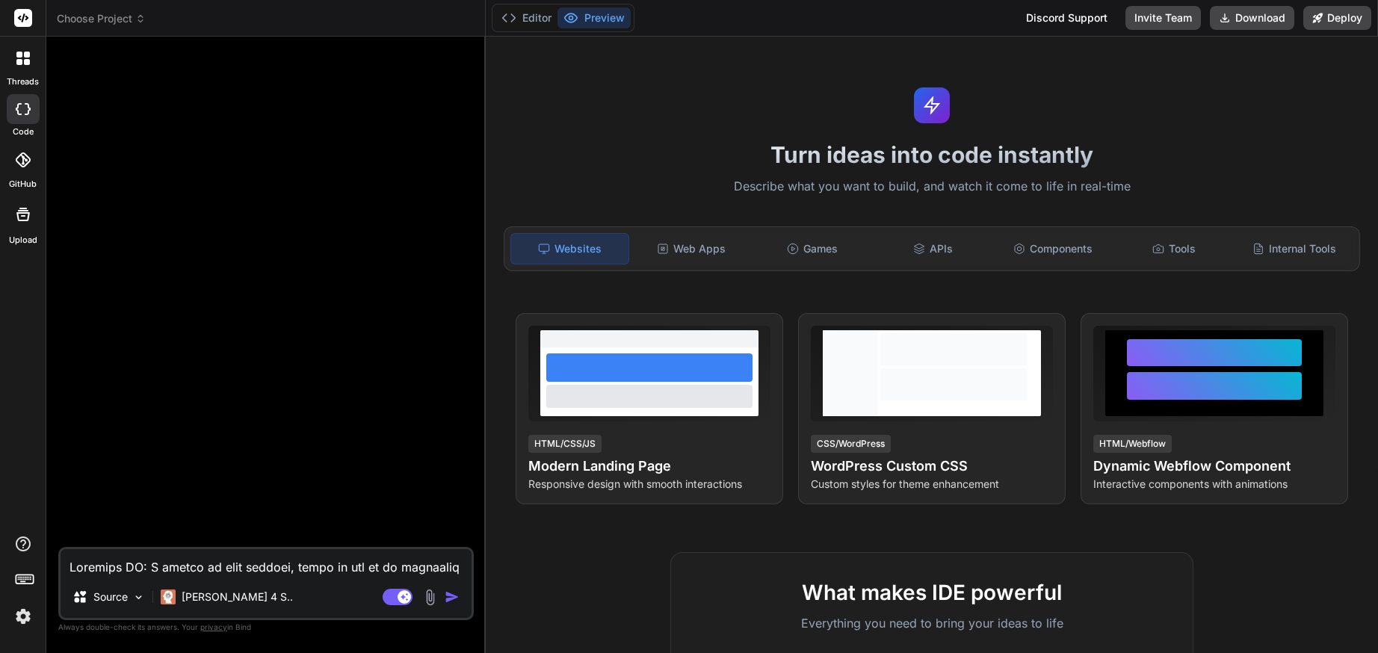
click at [252, 566] on textarea at bounding box center [266, 562] width 411 height 27
paste textarea "Crea una guía interactiva que contenga: Pestaña para "Herramientas, Prompts y t…"
type textarea "Crea una guía interactiva que contenga: Pestaña para "Herramientas, Prompts y t…"
type textarea "x"
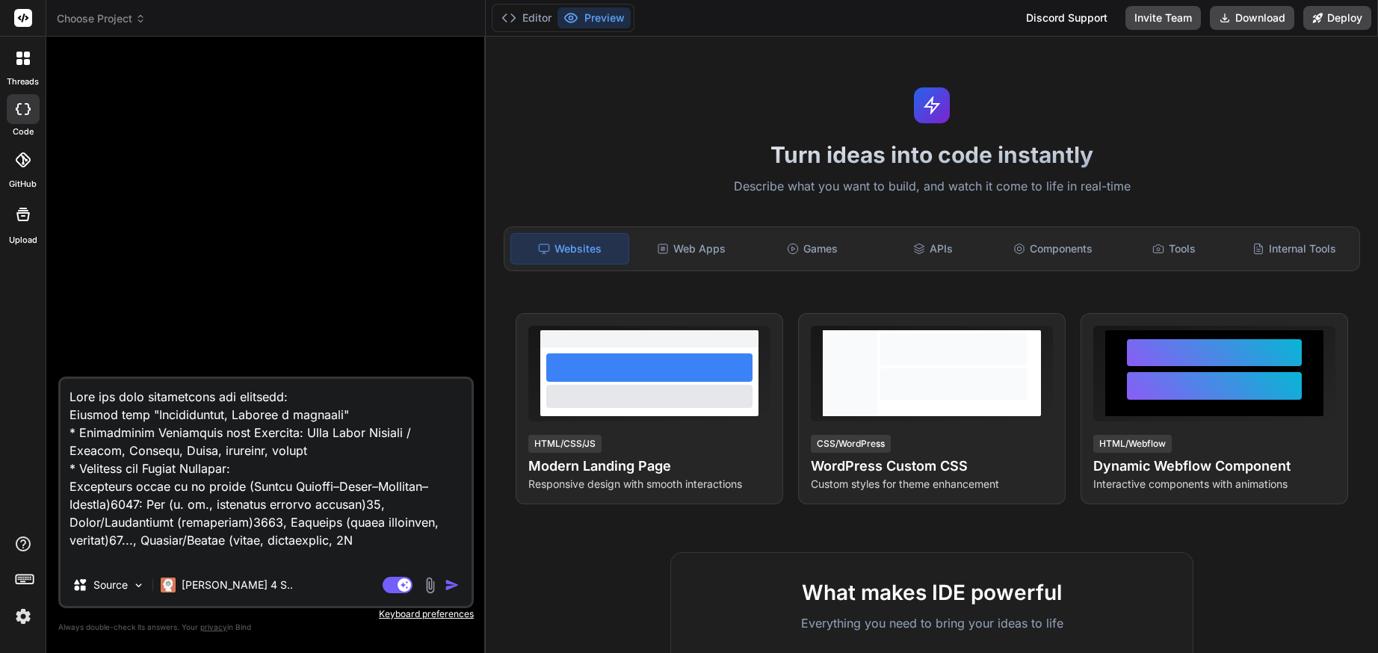
scroll to position [342, 0]
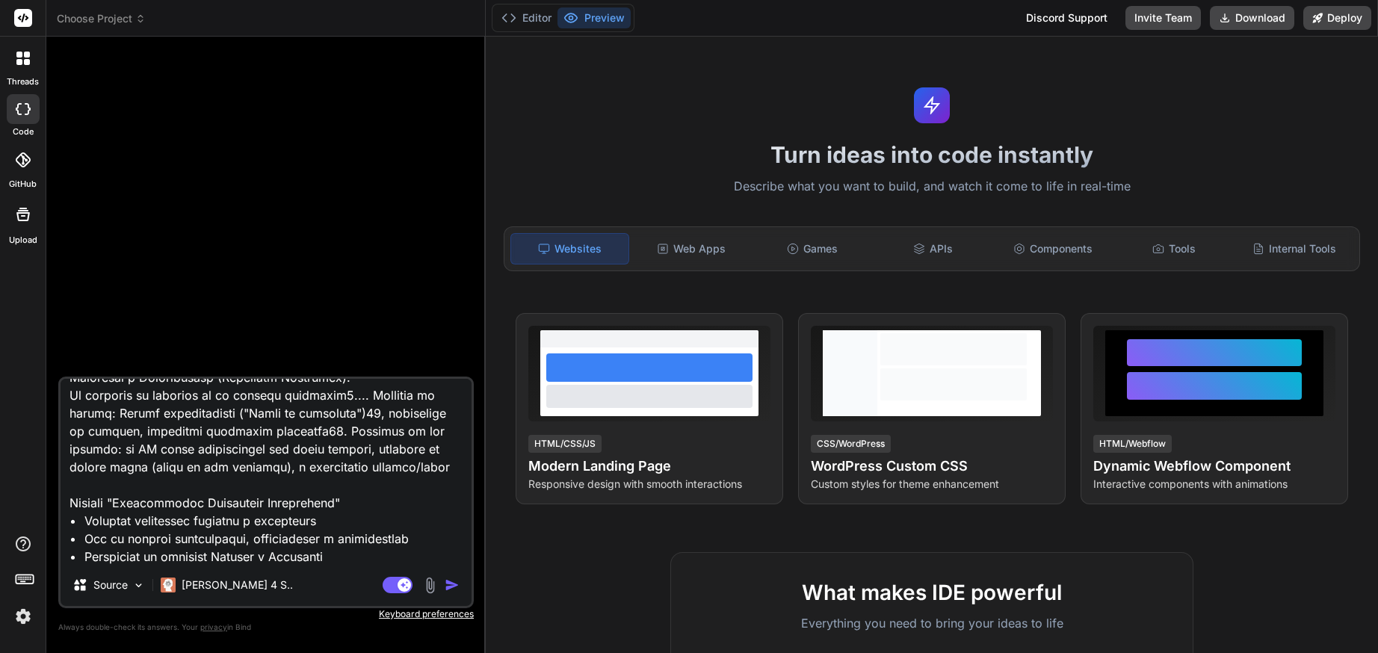
type textarea "Crea una guía interactiva que contenga: Pestaña para "Herramientas, Prompts y t…"
click at [450, 582] on img "button" at bounding box center [452, 585] width 15 height 15
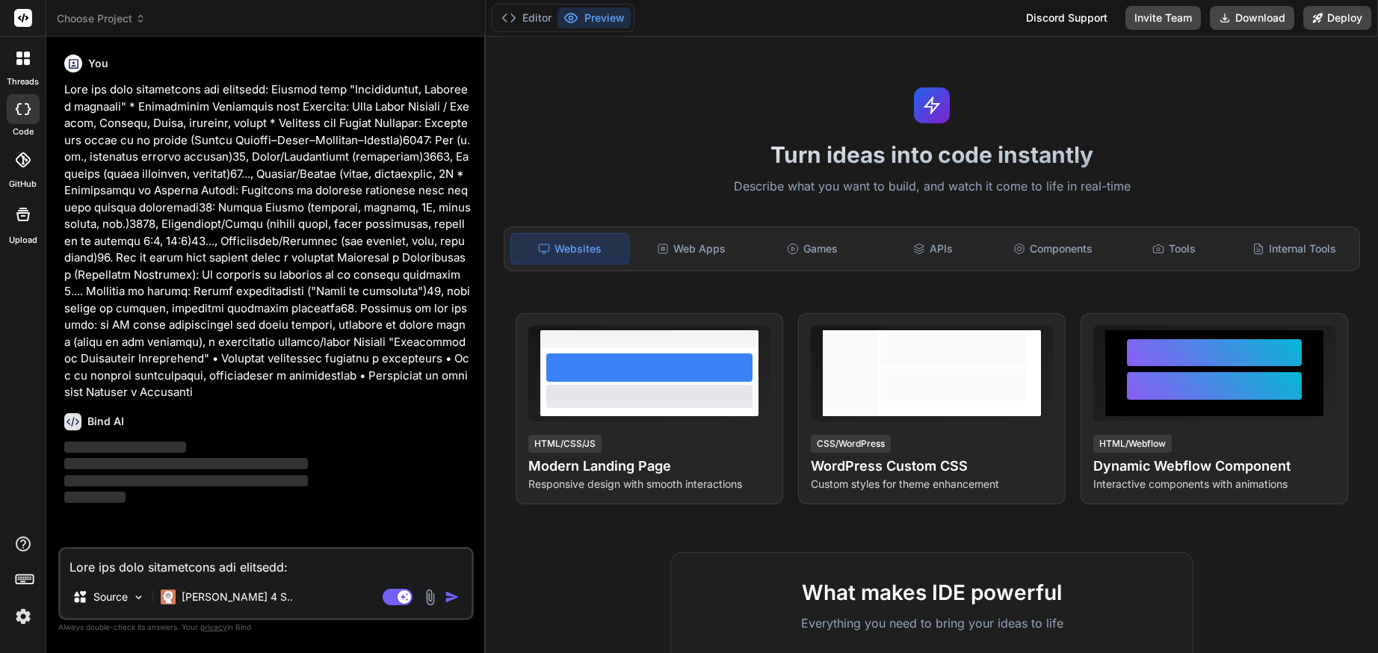
type textarea "x"
